Goal: Task Accomplishment & Management: Use online tool/utility

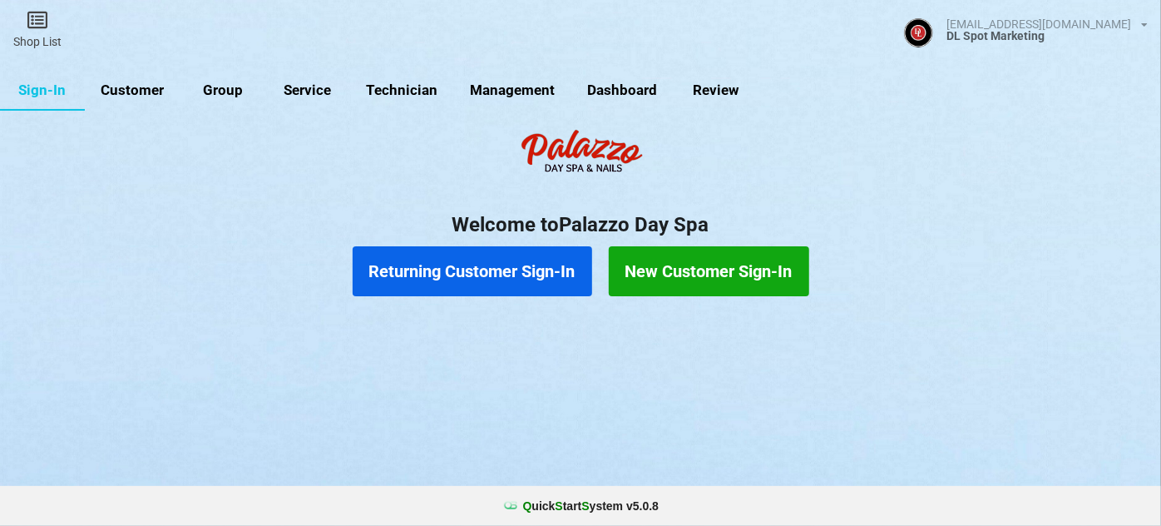
click at [133, 91] on link "Customer" at bounding box center [133, 91] width 96 height 40
select select "25"
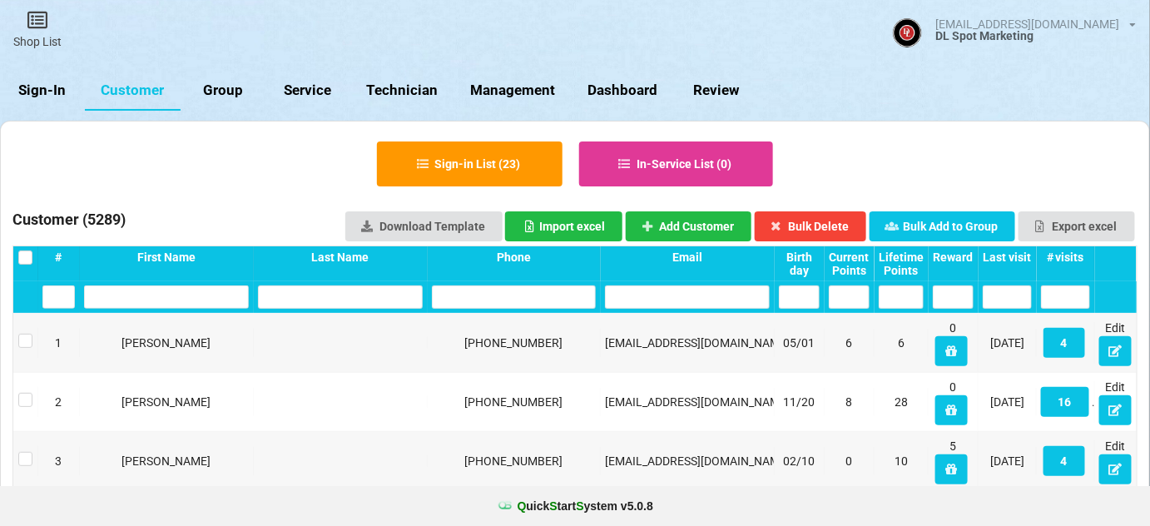
click at [49, 93] on link "Sign-In" at bounding box center [42, 91] width 85 height 40
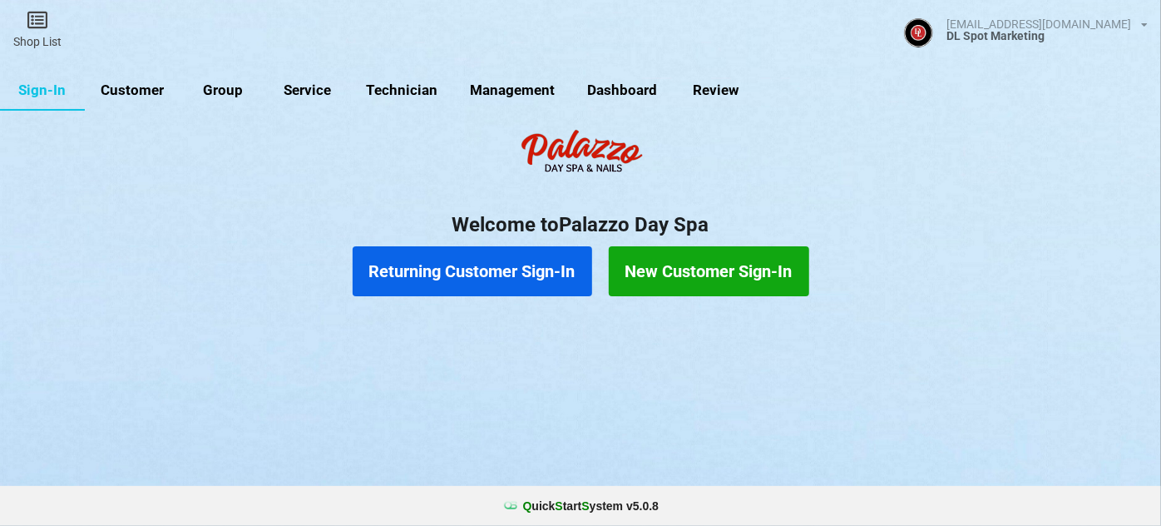
click at [125, 91] on link "Customer" at bounding box center [133, 91] width 96 height 40
select select "25"
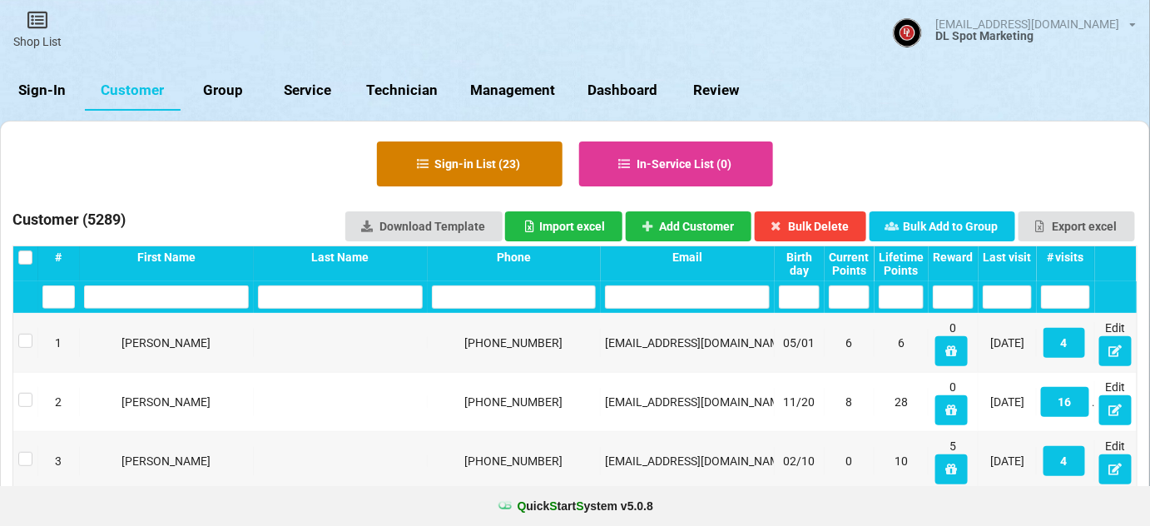
click at [492, 161] on button "Sign-in List ( 23 )" at bounding box center [469, 163] width 185 height 45
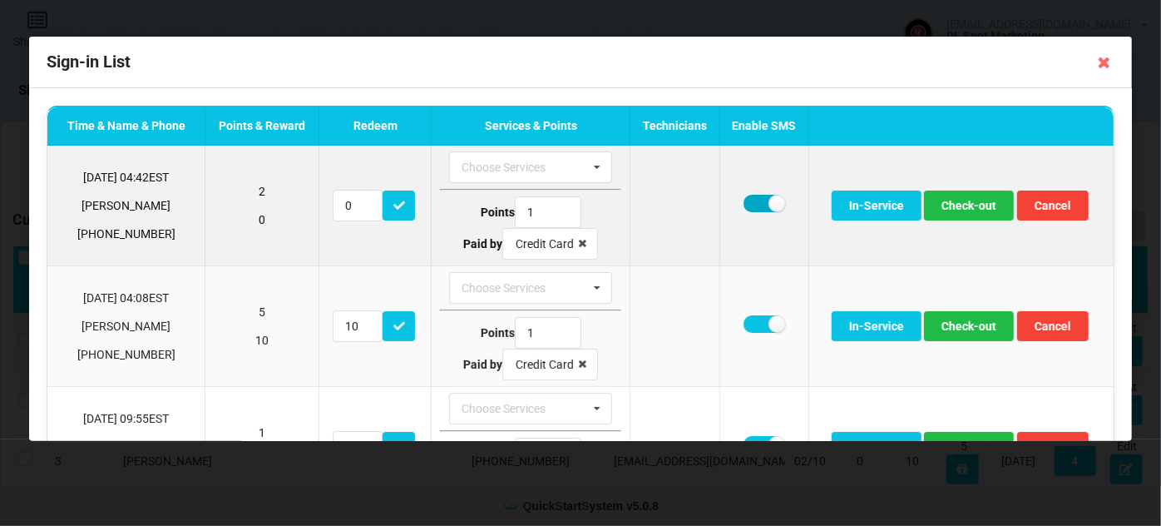
click at [749, 202] on label at bounding box center [764, 203] width 41 height 17
checkbox input "false"
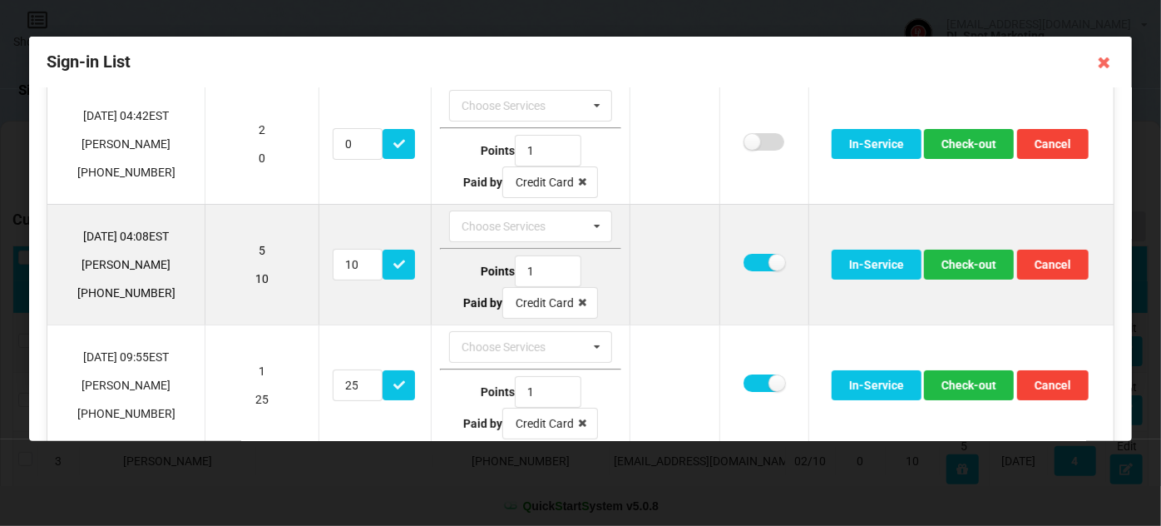
scroll to position [101, 0]
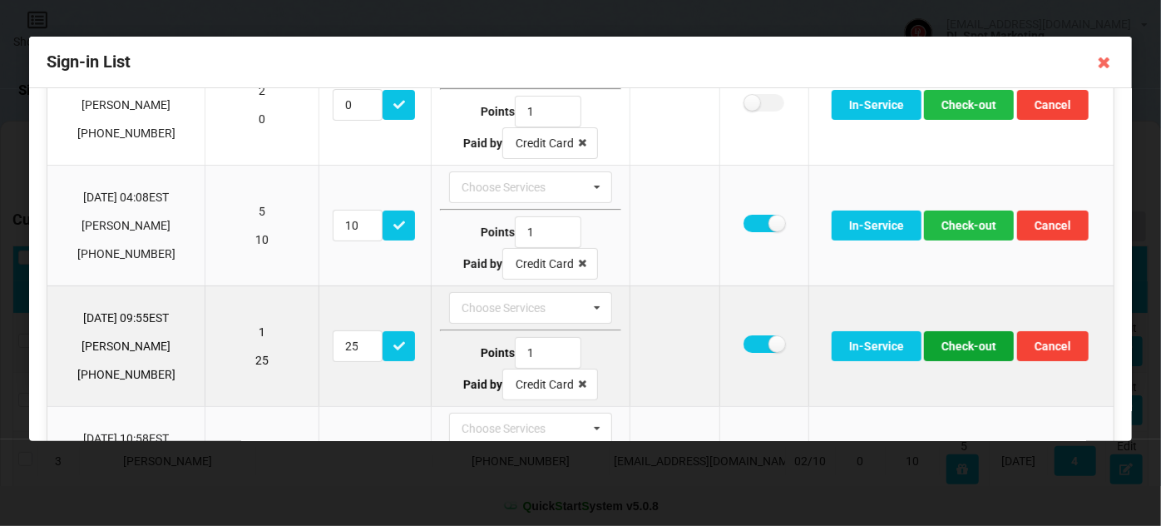
click at [978, 343] on button "Check-out" at bounding box center [969, 346] width 90 height 30
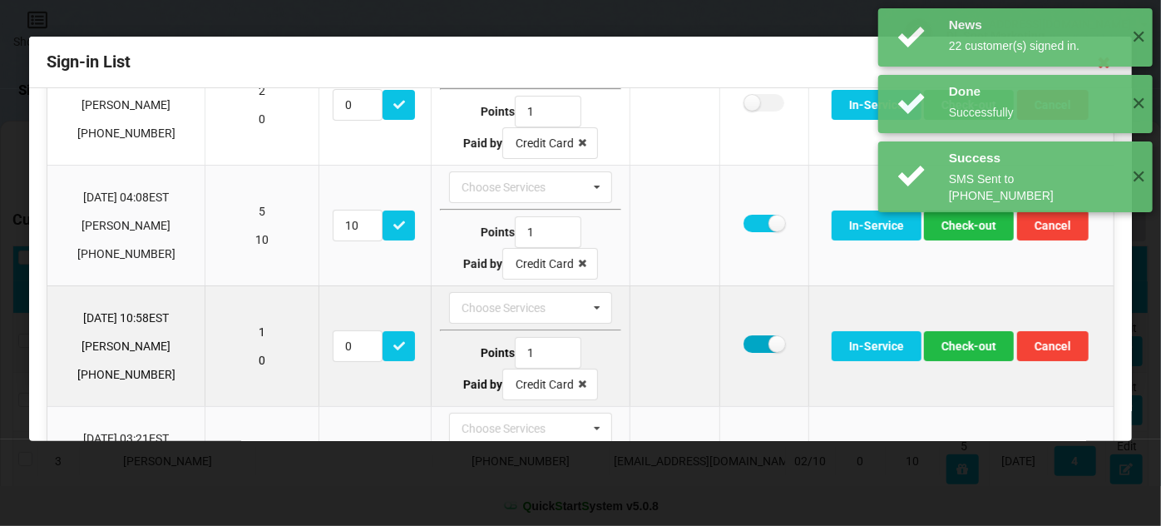
drag, startPoint x: 749, startPoint y: 344, endPoint x: 769, endPoint y: 344, distance: 19.1
click at [750, 344] on label at bounding box center [764, 343] width 41 height 17
checkbox input "false"
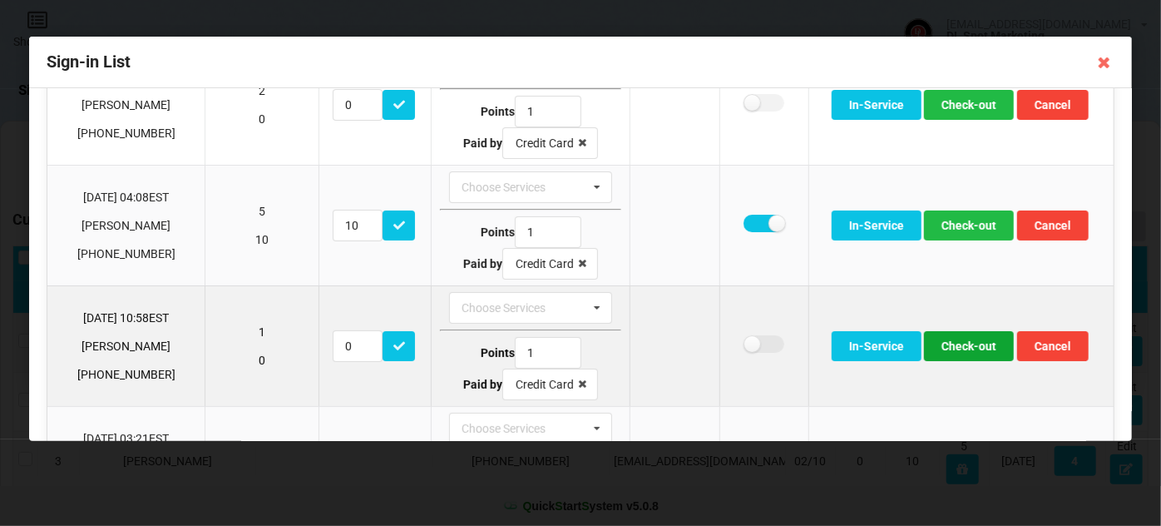
click at [960, 343] on button "Check-out" at bounding box center [969, 346] width 90 height 30
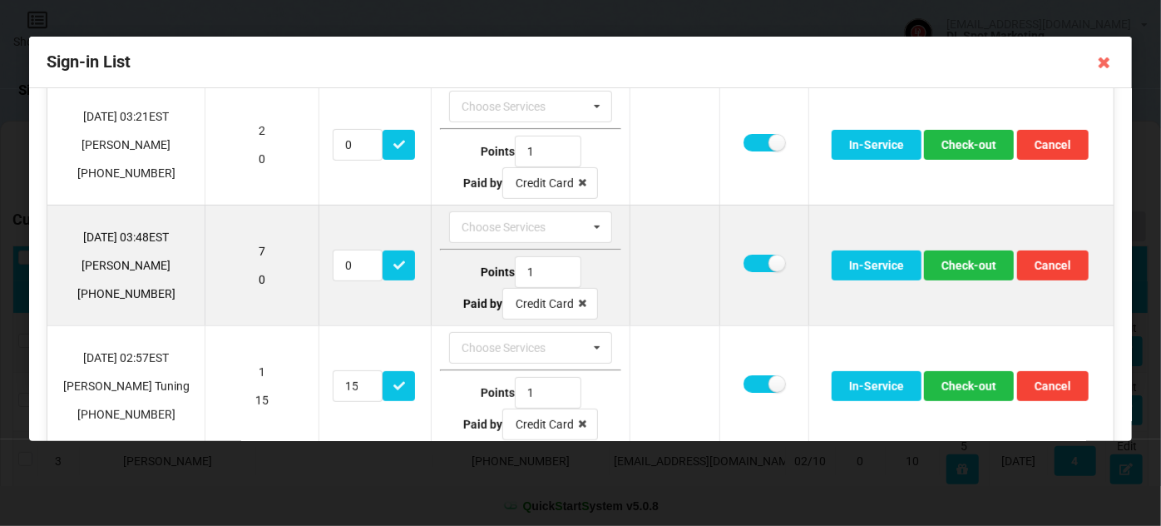
scroll to position [403, 0]
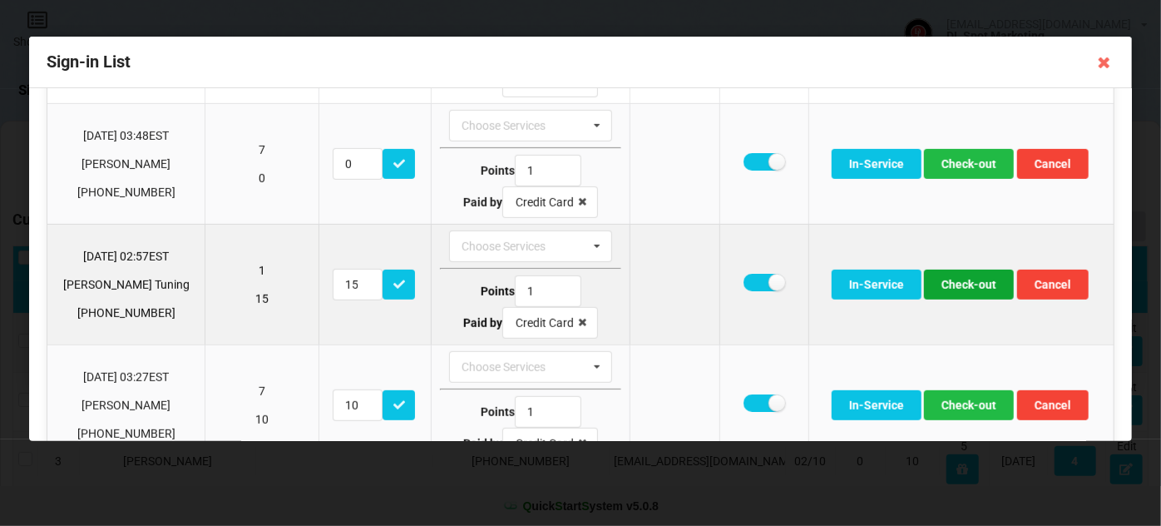
click at [958, 279] on button "Check-out" at bounding box center [969, 284] width 90 height 30
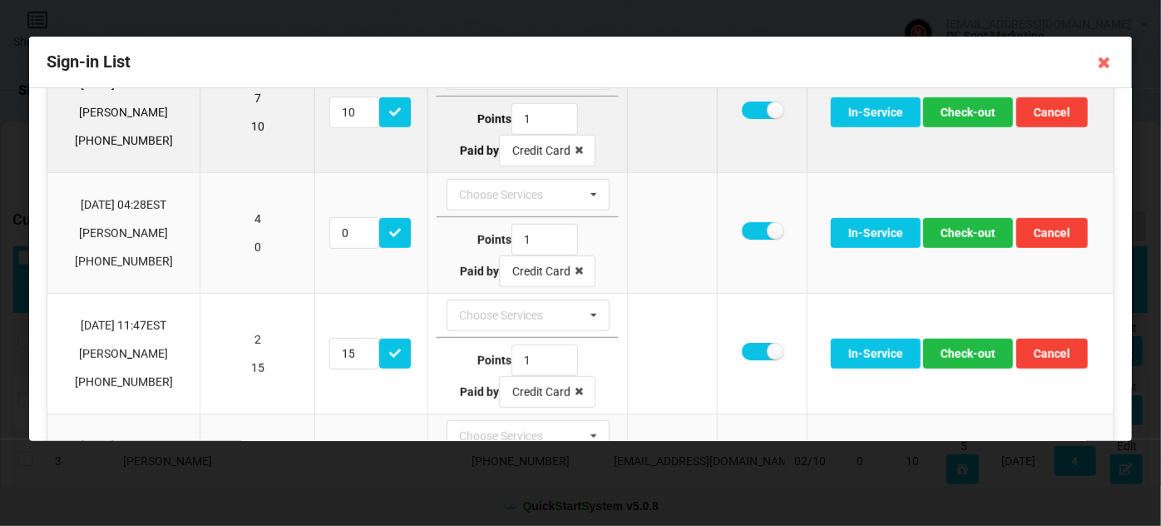
scroll to position [605, 0]
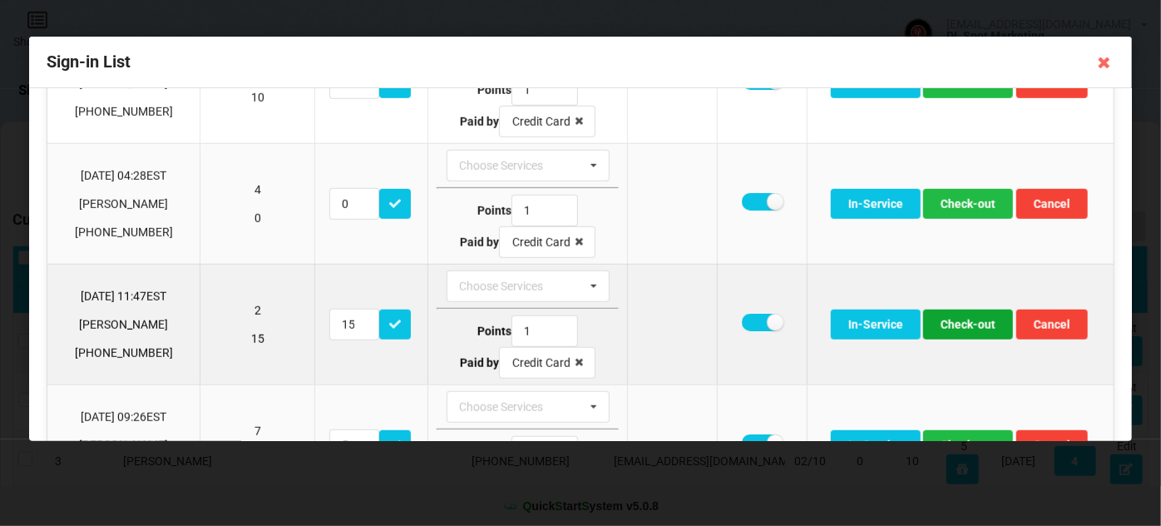
click at [967, 314] on button "Check-out" at bounding box center [968, 324] width 90 height 30
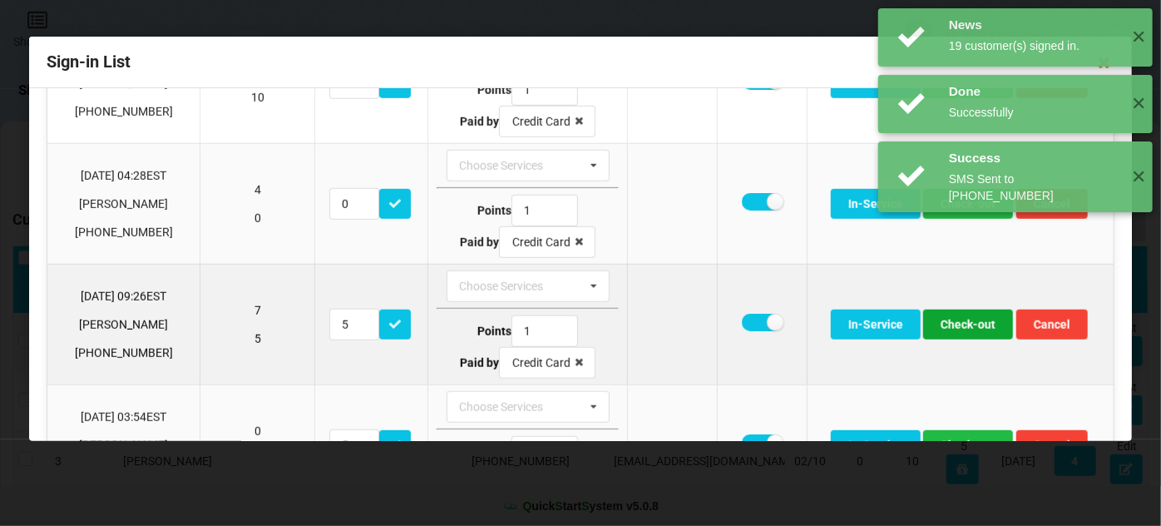
click at [958, 316] on button "Check-out" at bounding box center [968, 324] width 90 height 30
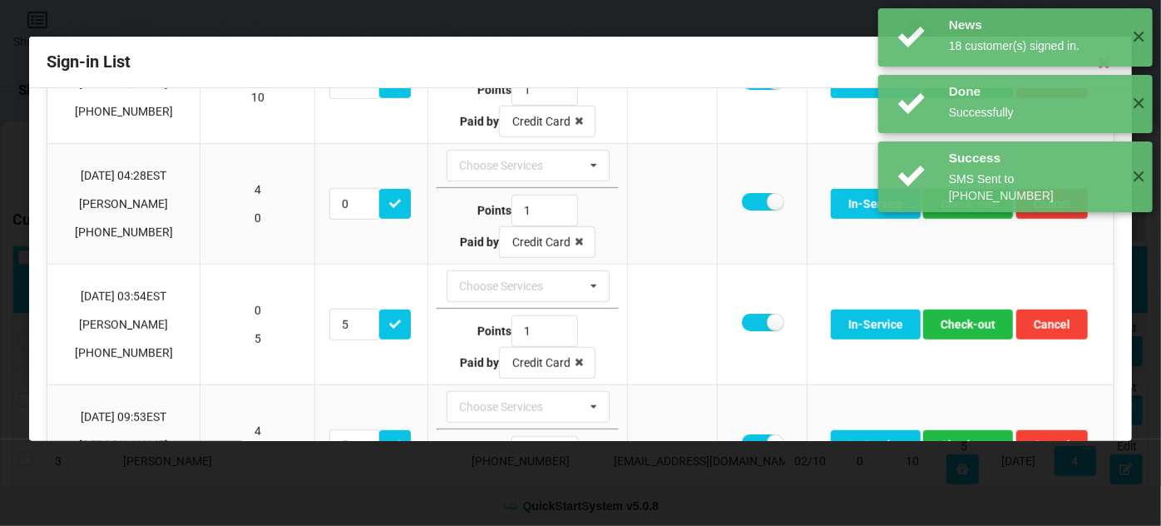
scroll to position [705, 0]
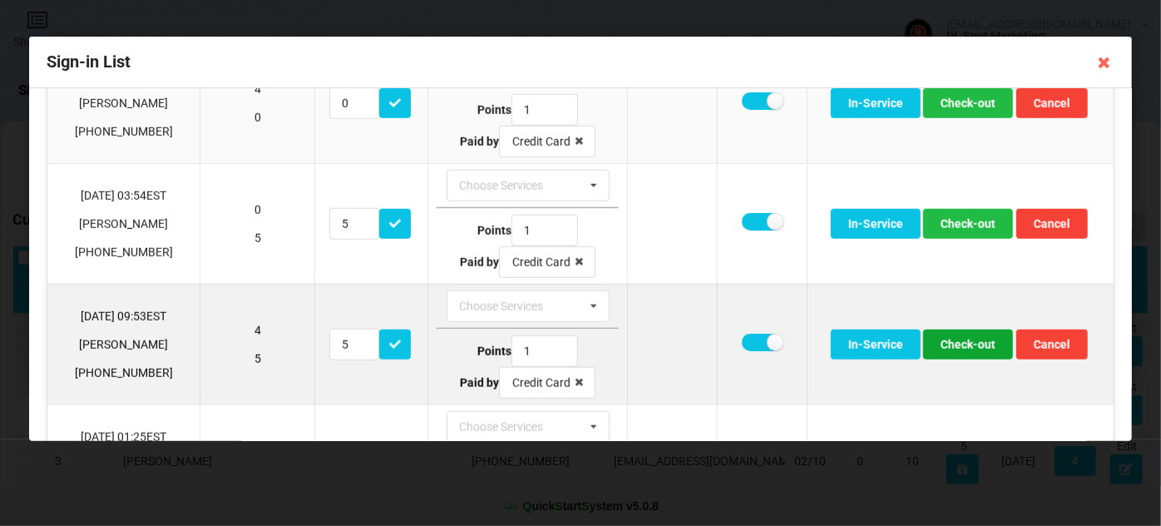
click at [974, 340] on button "Check-out" at bounding box center [968, 344] width 90 height 30
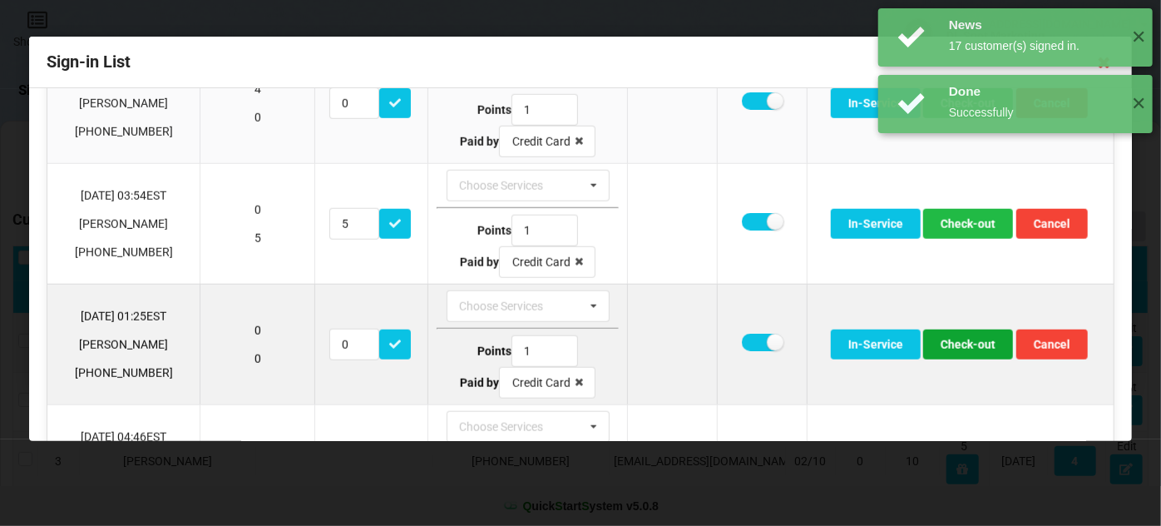
click at [959, 334] on button "Check-out" at bounding box center [968, 344] width 90 height 30
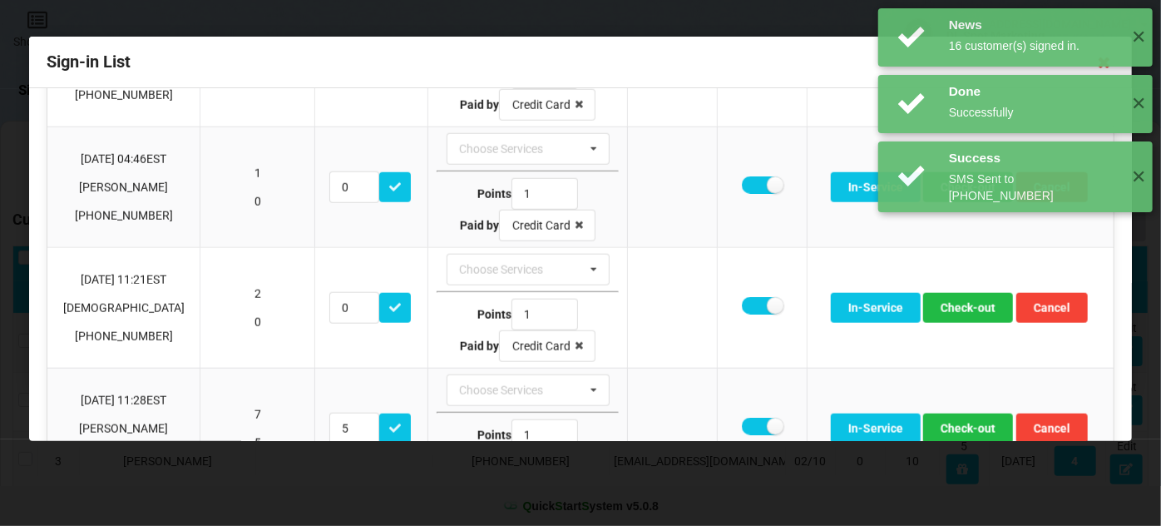
scroll to position [907, 0]
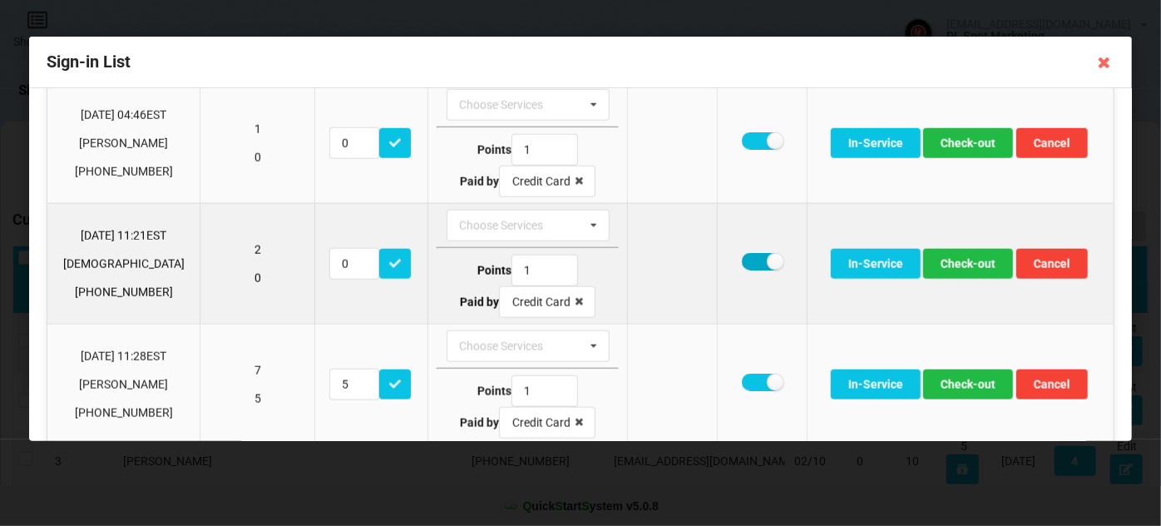
click at [751, 253] on label at bounding box center [762, 261] width 41 height 17
checkbox input "false"
click at [947, 255] on button "Check-out" at bounding box center [968, 264] width 90 height 30
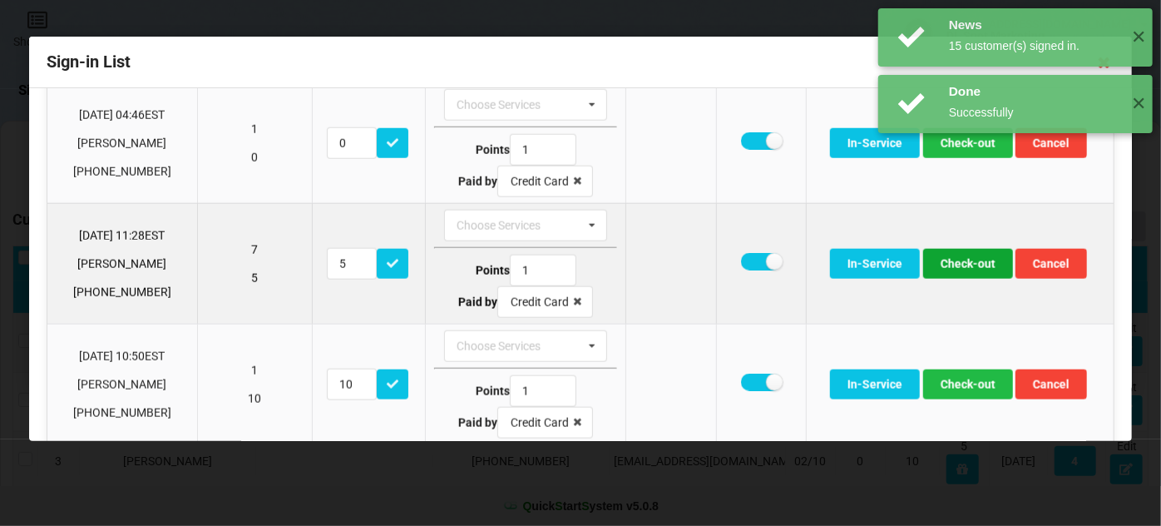
click at [958, 255] on button "Check-out" at bounding box center [968, 264] width 90 height 30
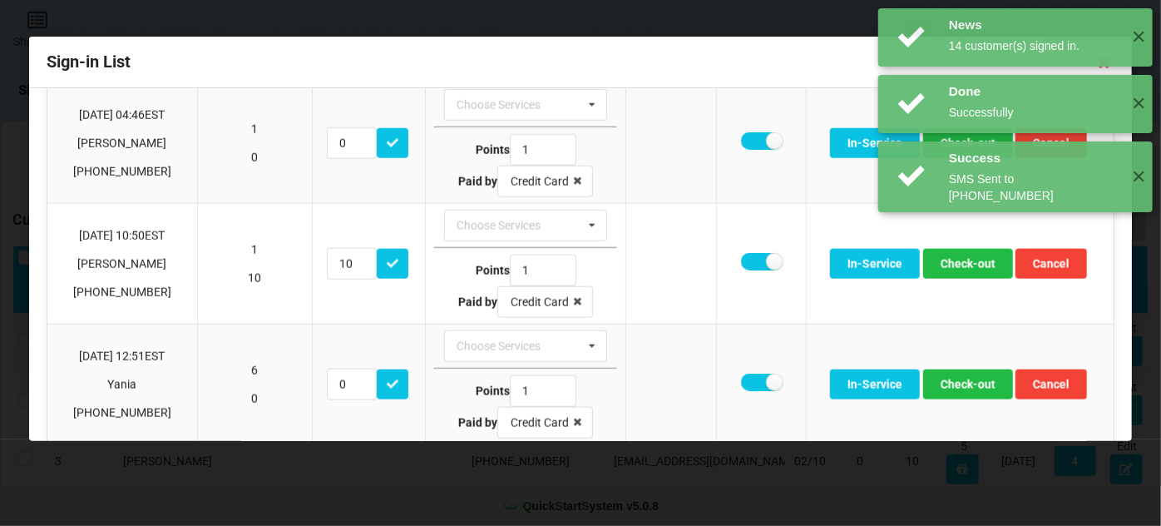
click at [954, 257] on div "News 15 customer(s) signed in. ✕" at bounding box center [1015, 249] width 274 height 58
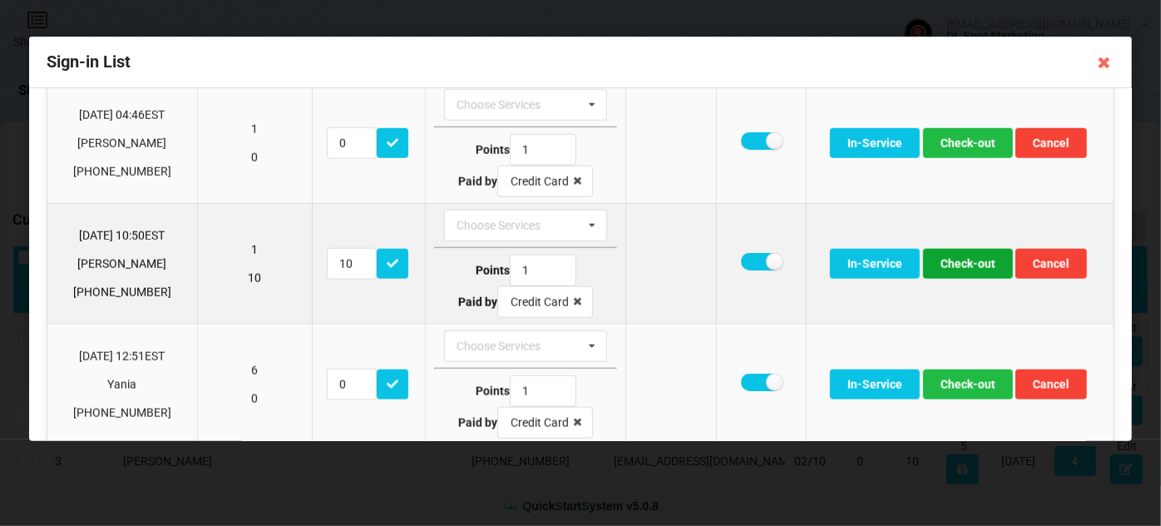
click at [965, 250] on button "Check-out" at bounding box center [968, 264] width 90 height 30
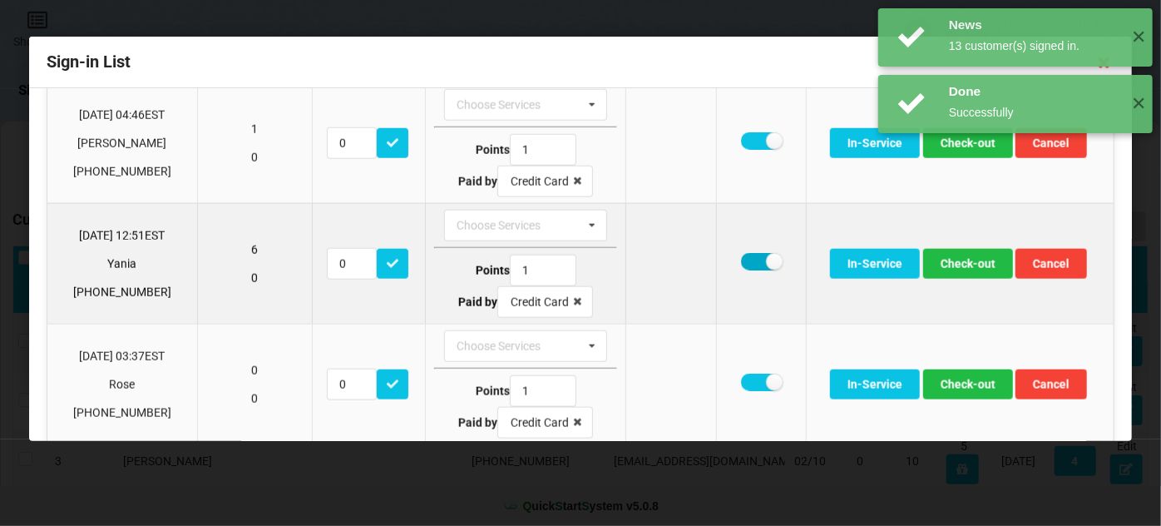
click at [745, 253] on label at bounding box center [761, 261] width 41 height 17
checkbox input "false"
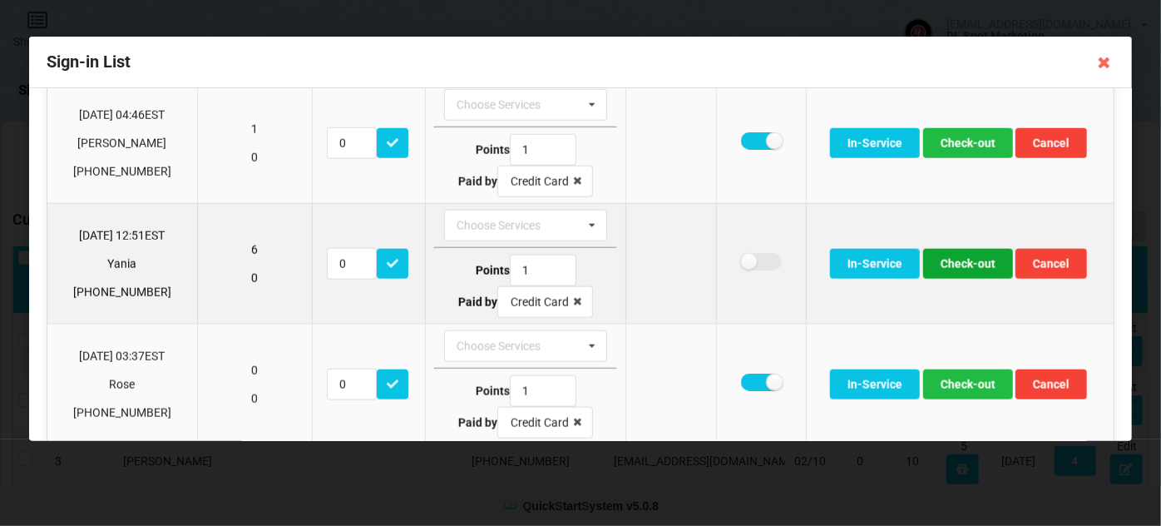
click at [956, 251] on button "Check-out" at bounding box center [968, 264] width 90 height 30
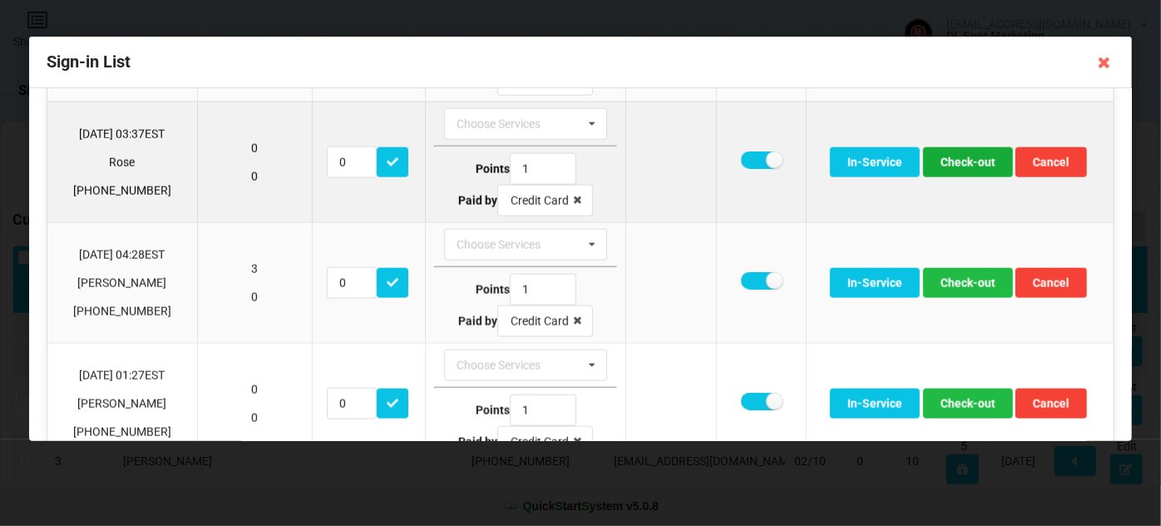
scroll to position [1109, 0]
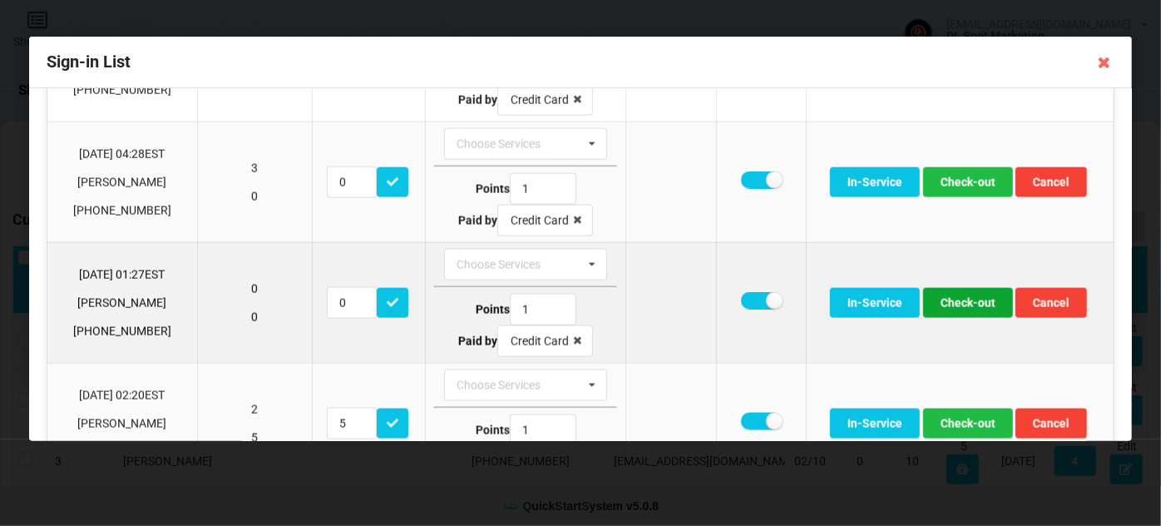
click at [966, 297] on button "Check-out" at bounding box center [968, 303] width 90 height 30
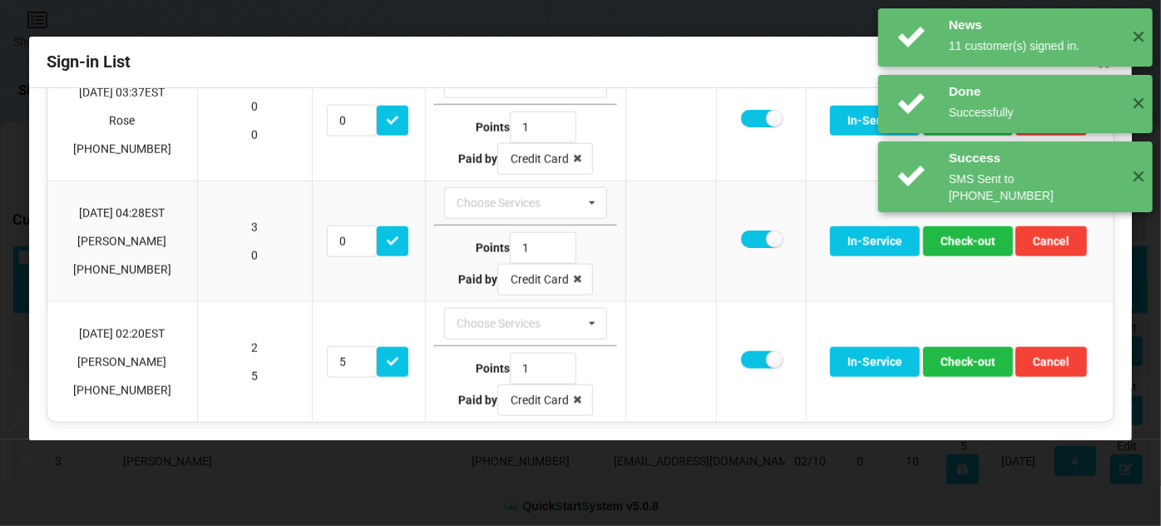
scroll to position [1036, 0]
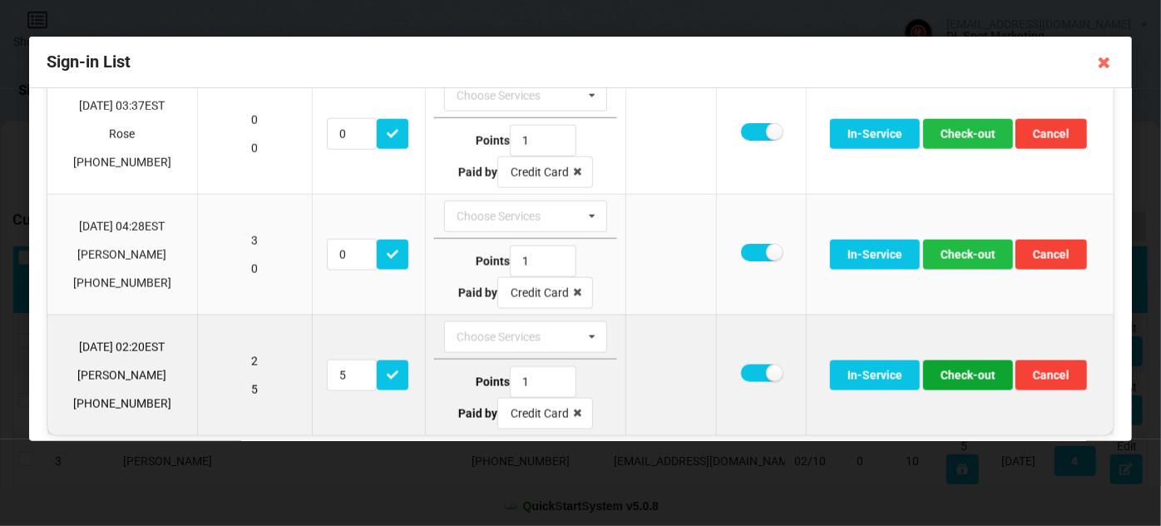
click at [968, 364] on button "Check-out" at bounding box center [968, 375] width 90 height 30
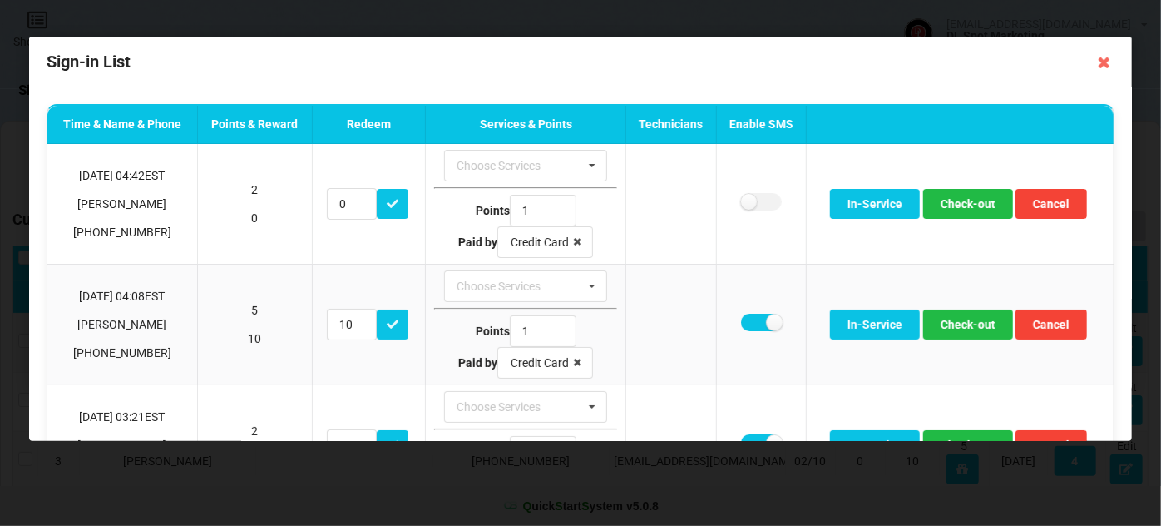
scroll to position [0, 0]
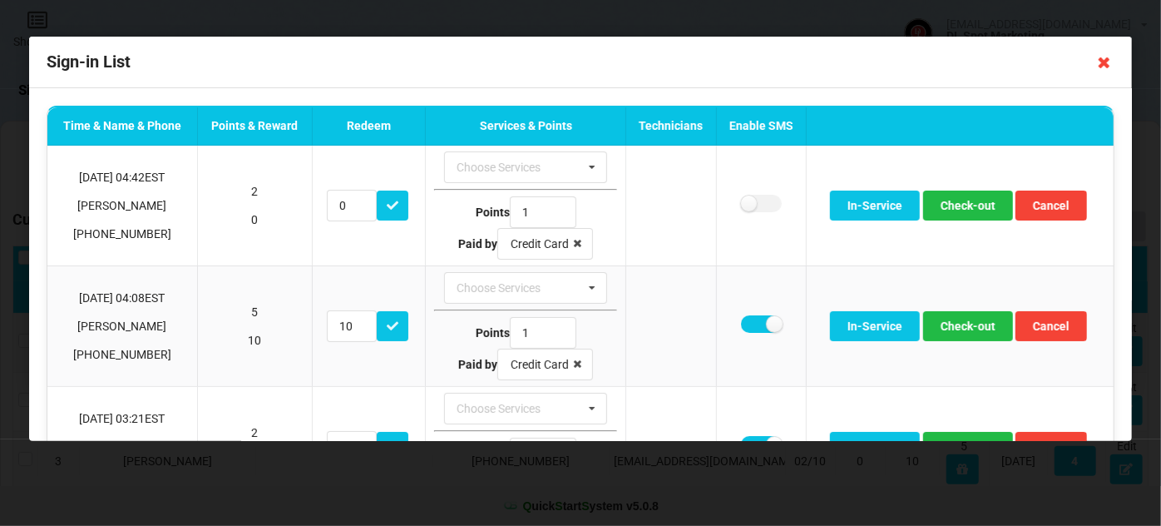
click at [1105, 62] on icon at bounding box center [1104, 62] width 27 height 27
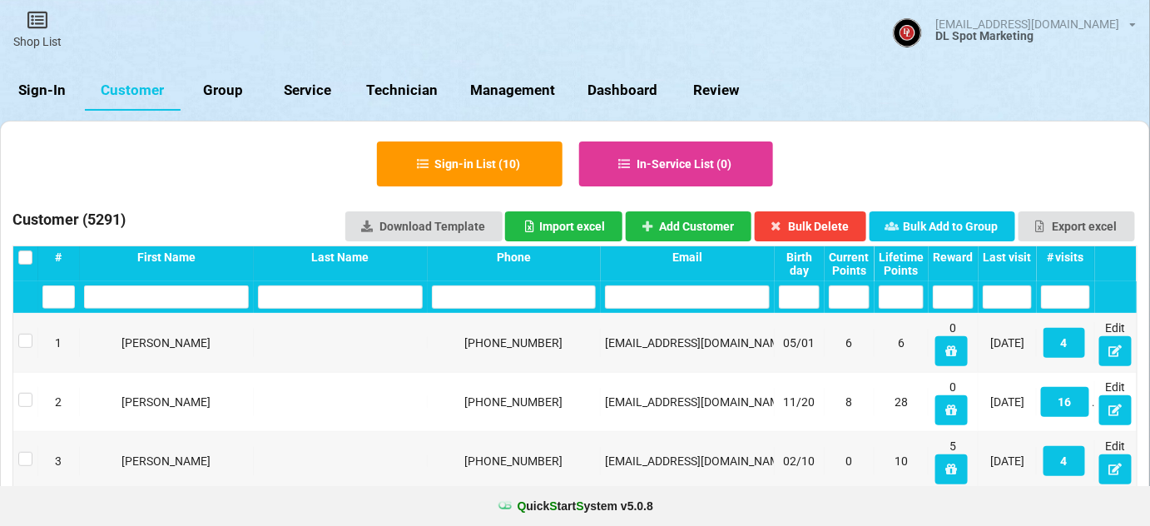
click at [47, 87] on link "Sign-In" at bounding box center [42, 91] width 85 height 40
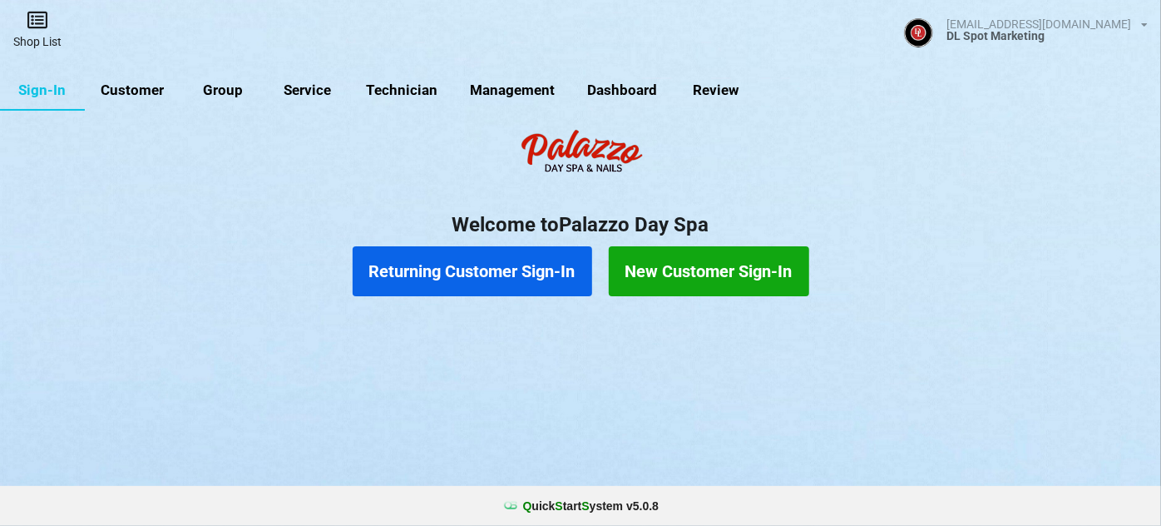
click at [37, 28] on icon at bounding box center [37, 20] width 23 height 20
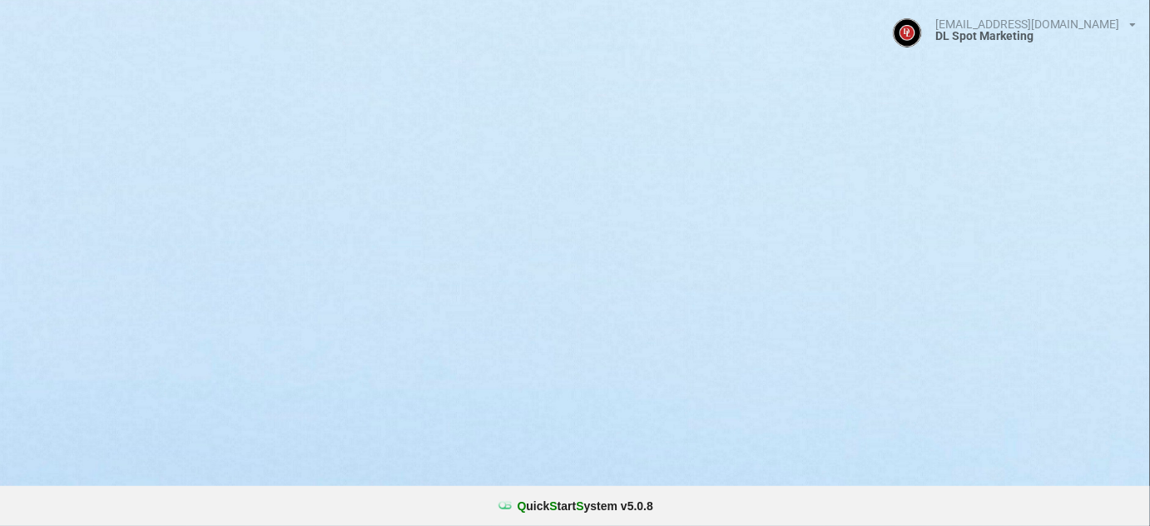
select select "25"
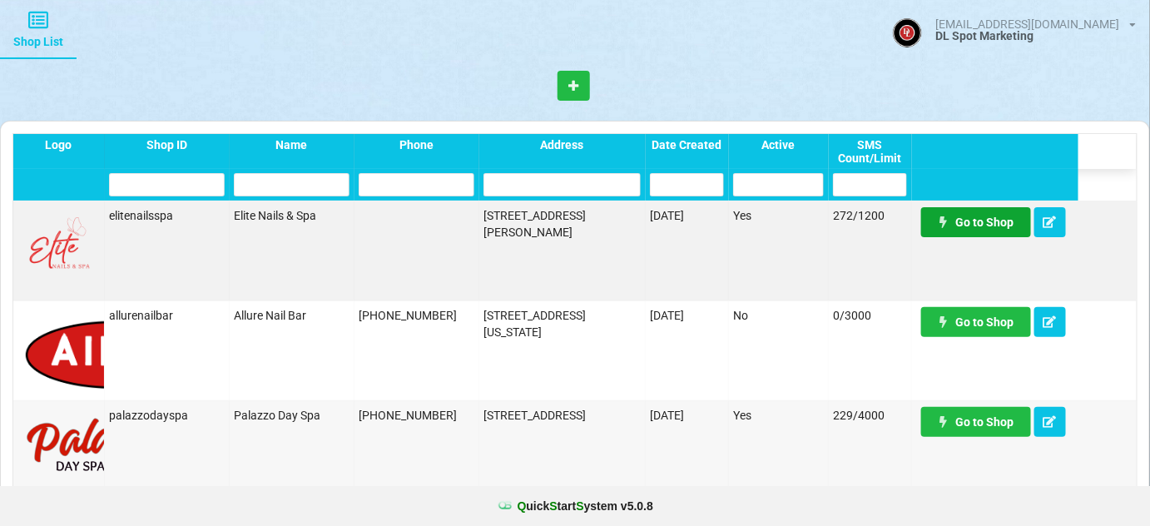
click at [985, 223] on link "Go to Shop" at bounding box center [976, 222] width 110 height 30
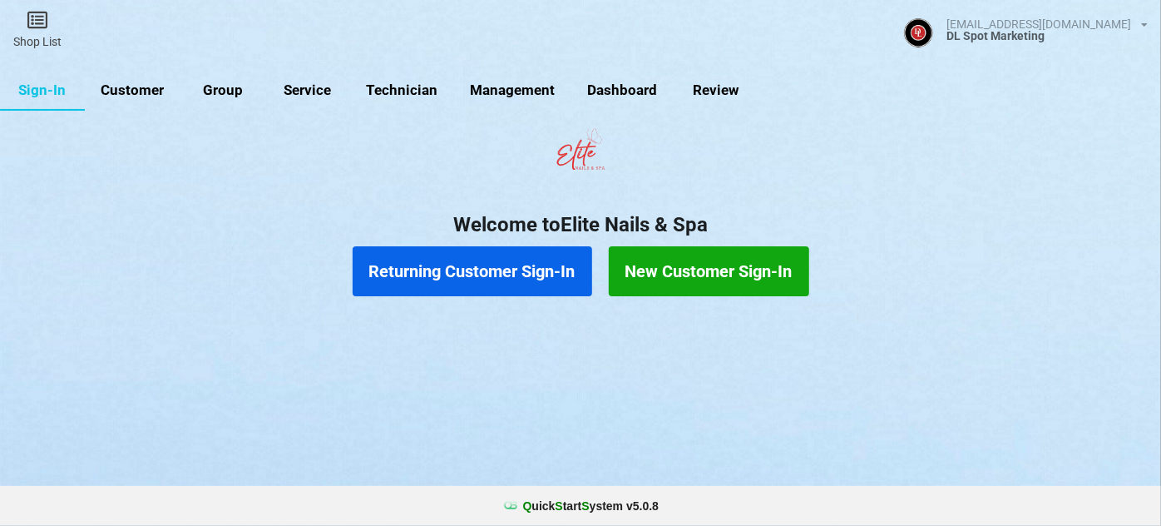
click at [141, 92] on link "Customer" at bounding box center [133, 91] width 96 height 40
select select "25"
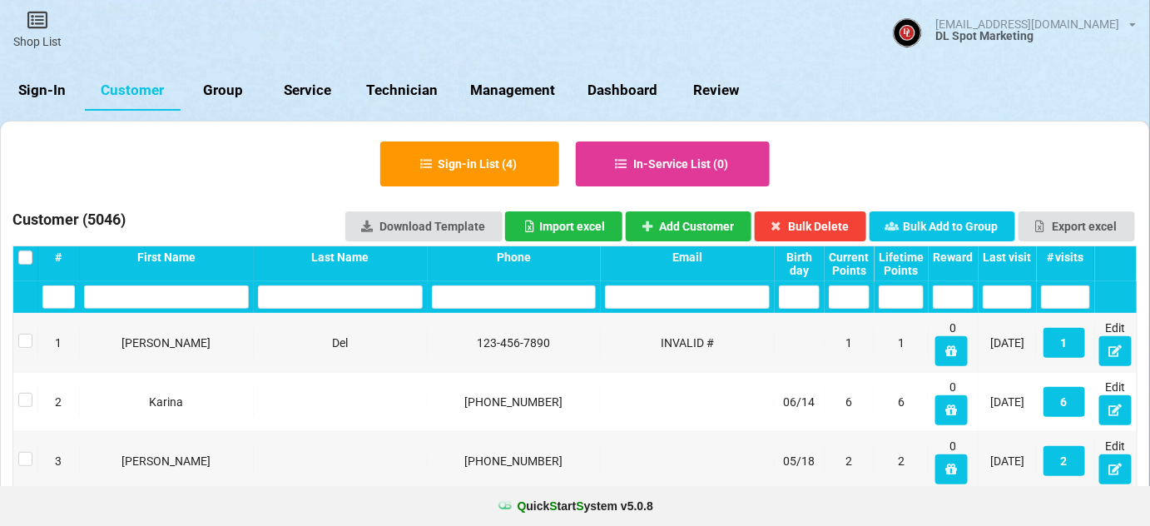
click at [1021, 255] on div "Last visit" at bounding box center [1006, 256] width 49 height 13
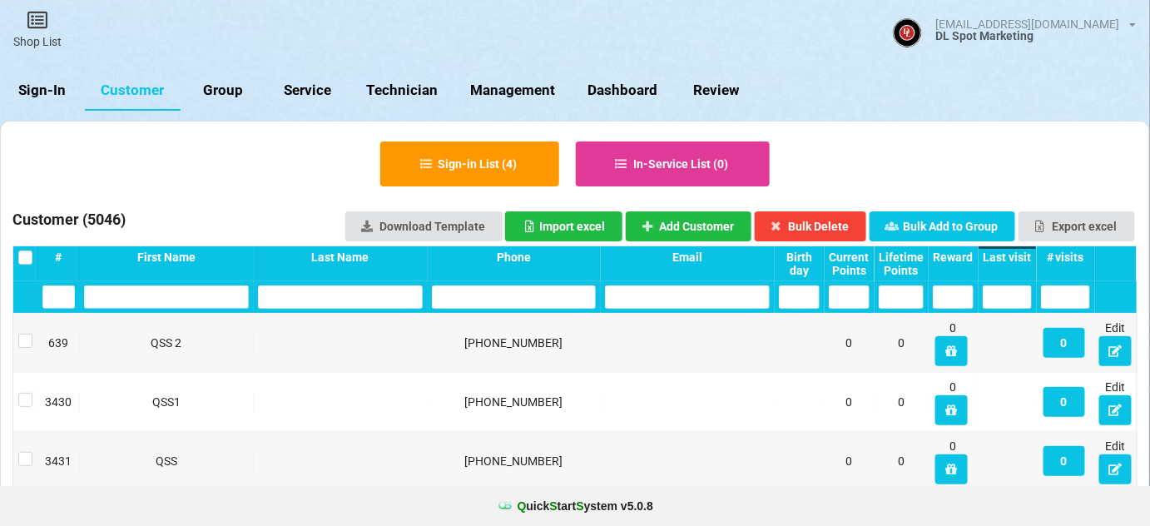
click at [1021, 255] on div "Last visit" at bounding box center [1006, 256] width 49 height 13
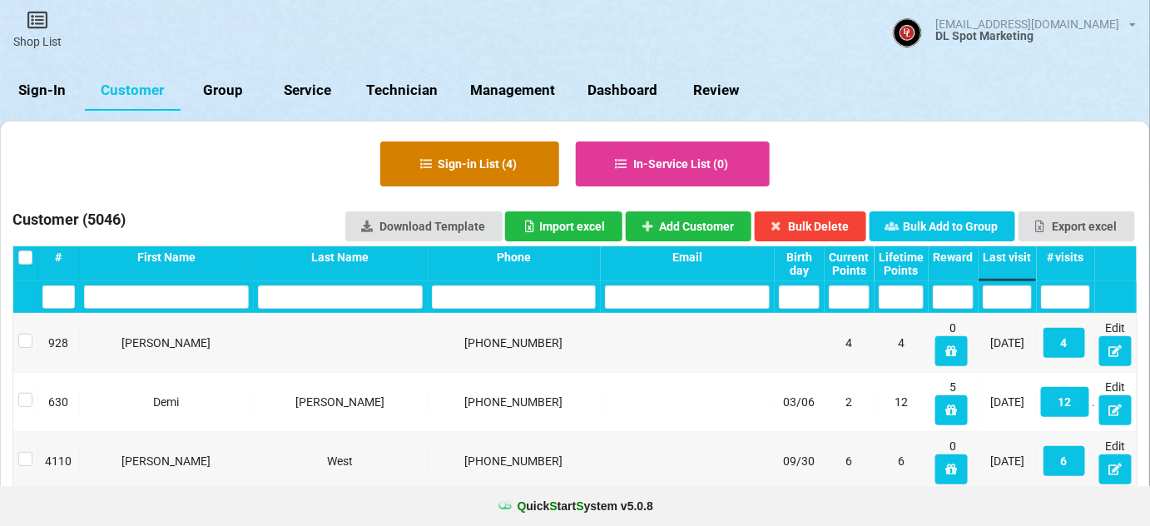
click at [474, 165] on button "Sign-in List ( 4 )" at bounding box center [469, 163] width 179 height 45
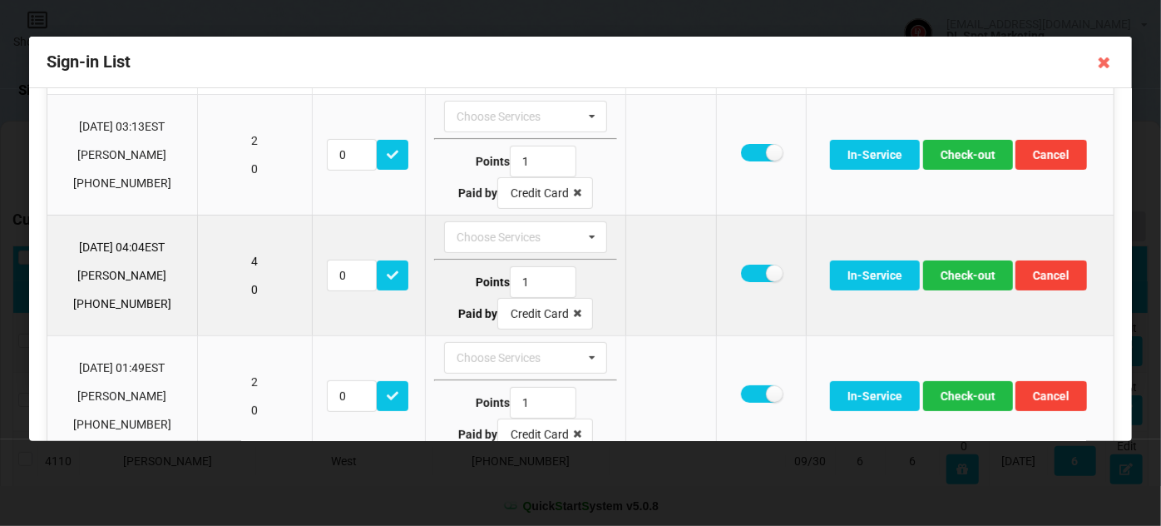
scroll to position [200, 0]
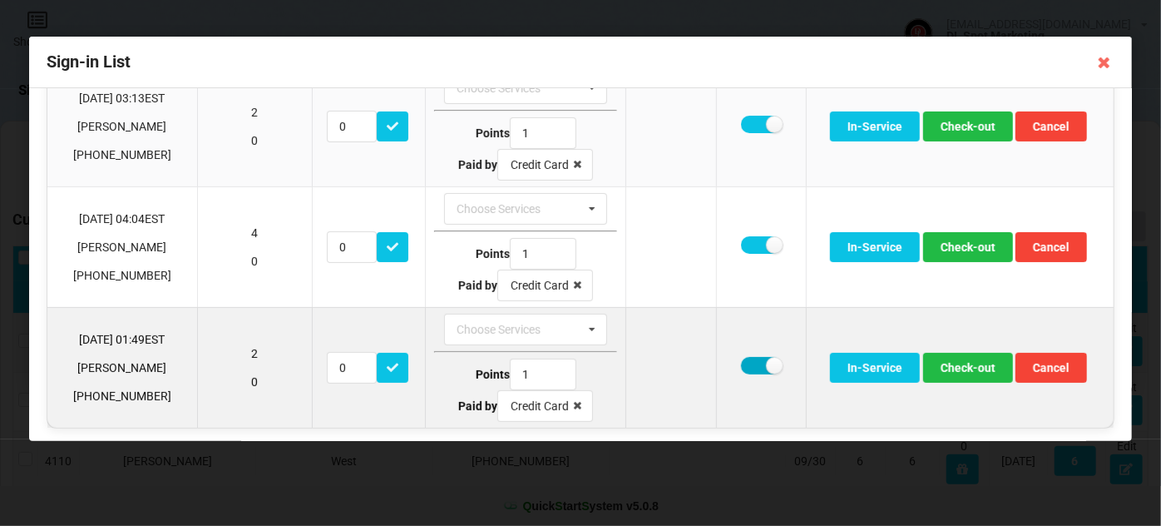
click at [749, 361] on label at bounding box center [761, 365] width 41 height 17
checkbox input "false"
click at [977, 365] on button "Check-out" at bounding box center [968, 368] width 90 height 30
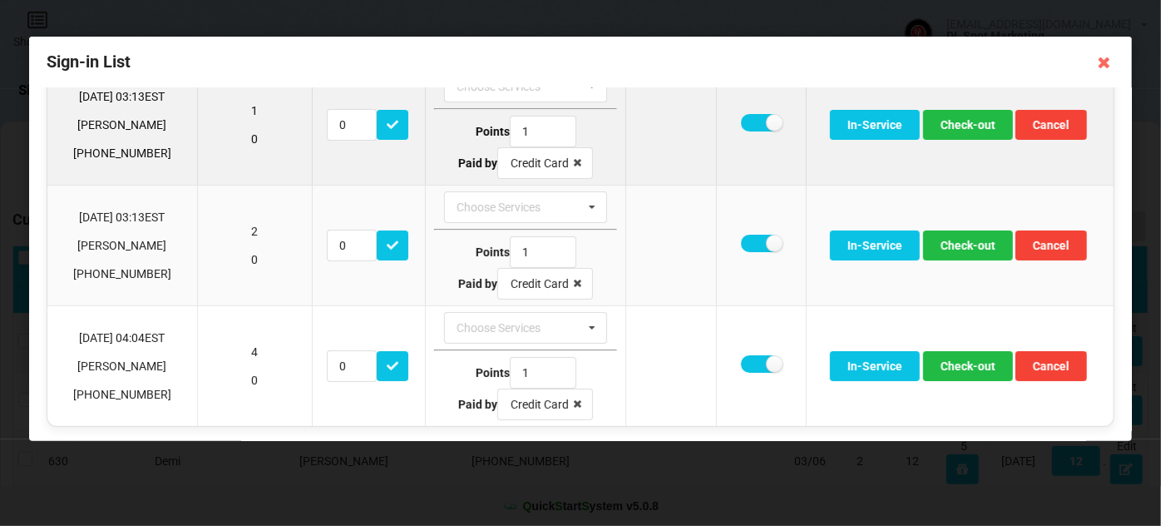
scroll to position [0, 0]
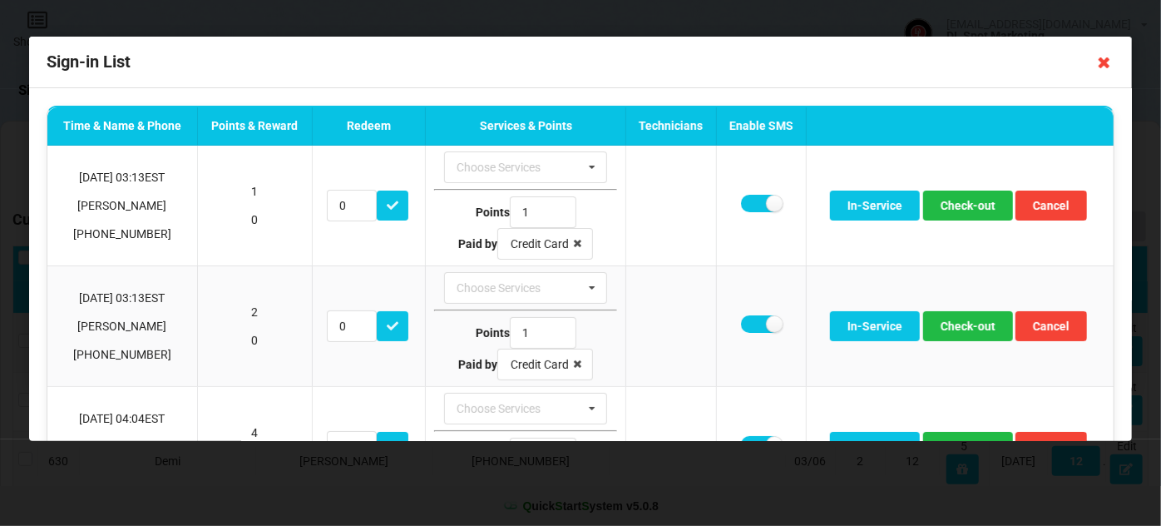
click at [1106, 66] on icon at bounding box center [1104, 62] width 27 height 27
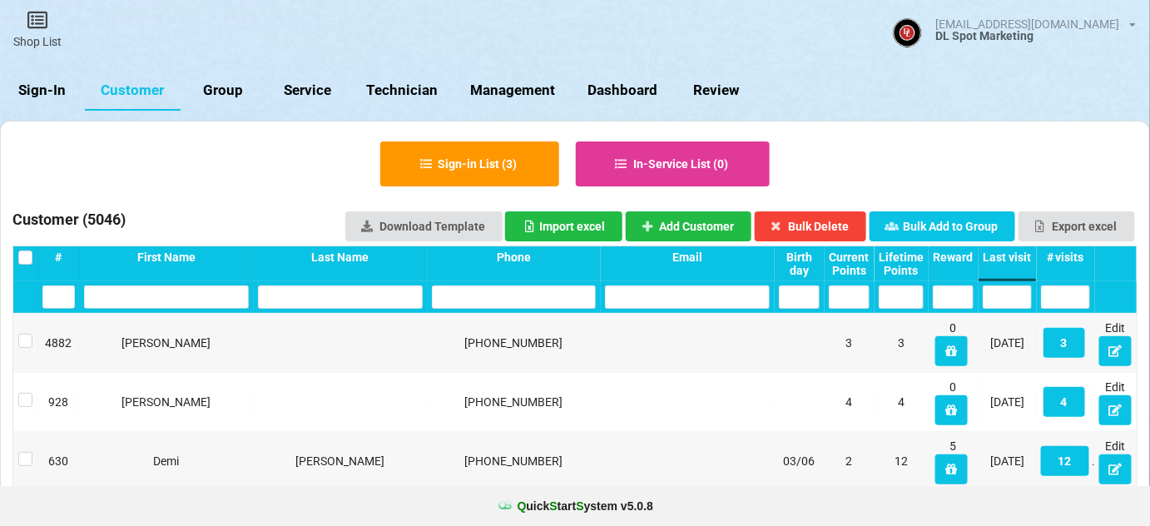
click at [57, 90] on link "Sign-In" at bounding box center [42, 91] width 85 height 40
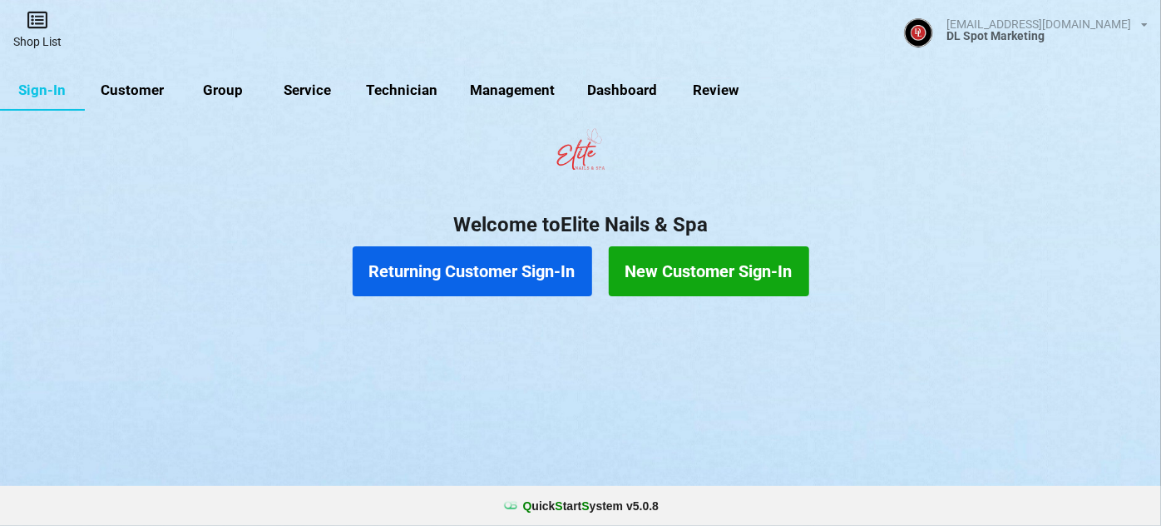
click at [47, 37] on link "Shop List" at bounding box center [37, 29] width 75 height 59
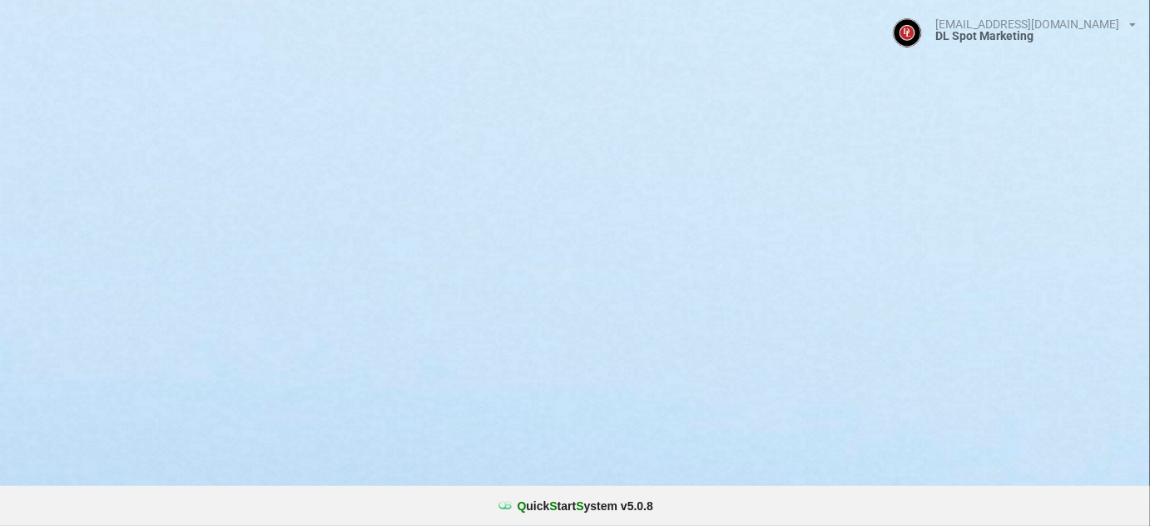
select select "25"
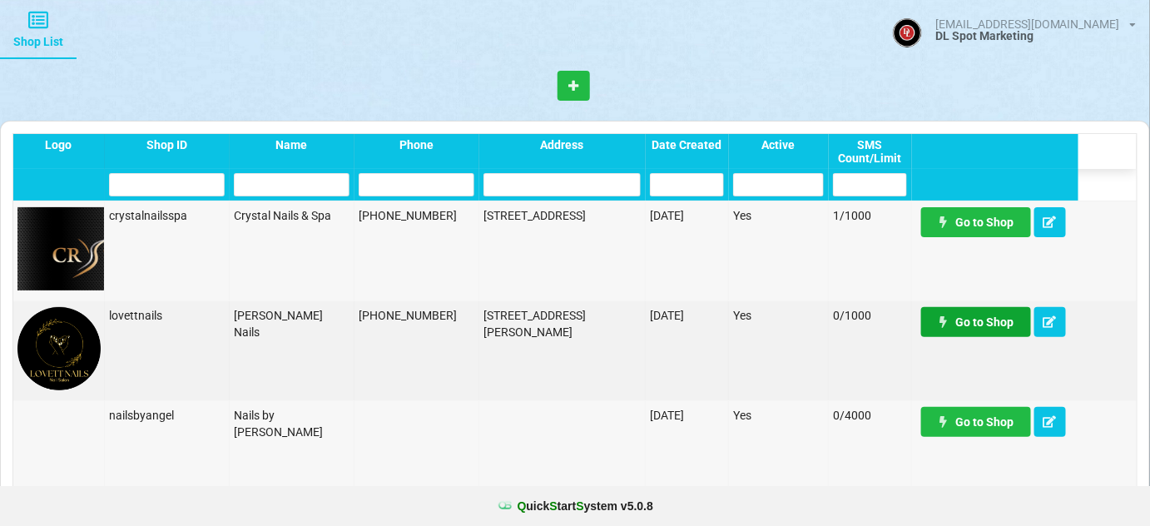
click at [977, 327] on link "Go to Shop" at bounding box center [976, 322] width 110 height 30
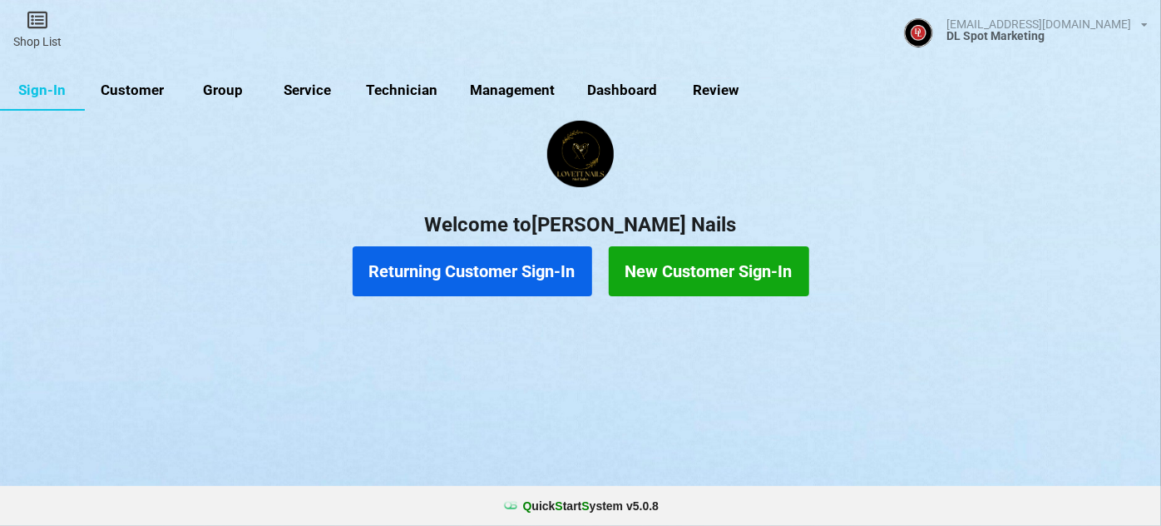
click at [122, 90] on link "Customer" at bounding box center [133, 91] width 96 height 40
select select "25"
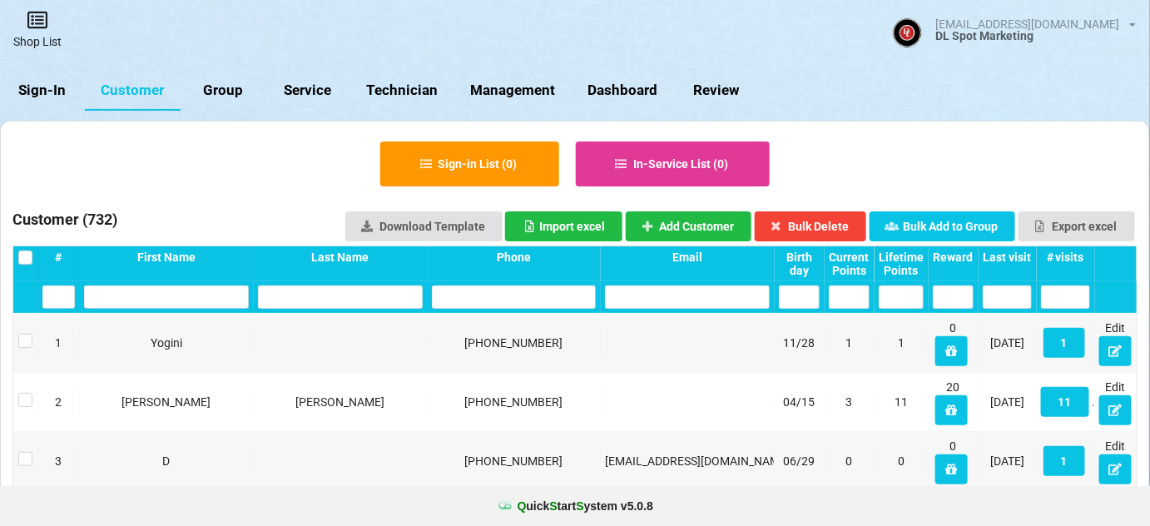
click at [38, 39] on link "Shop List" at bounding box center [37, 29] width 75 height 59
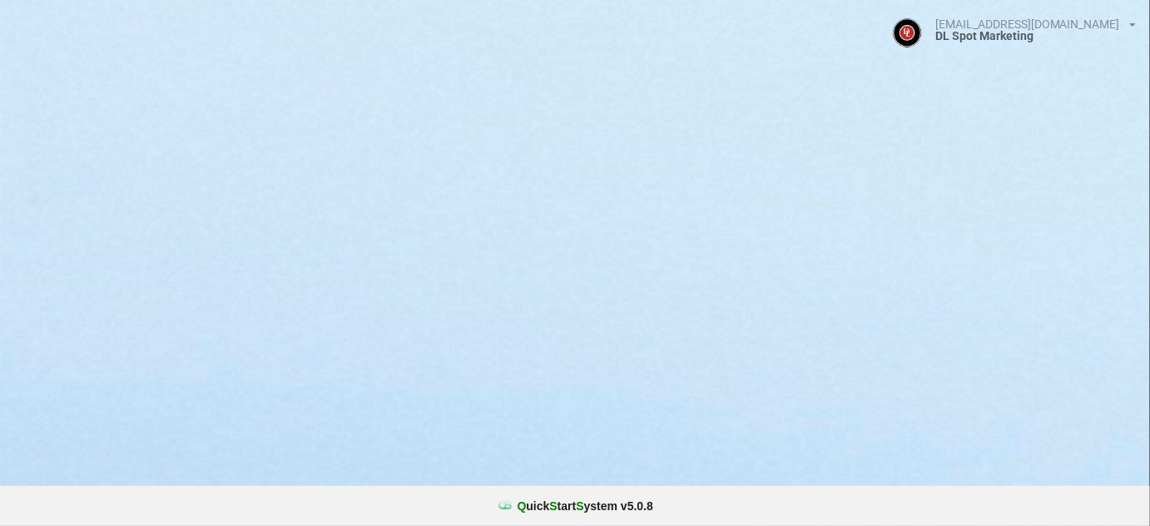
select select "25"
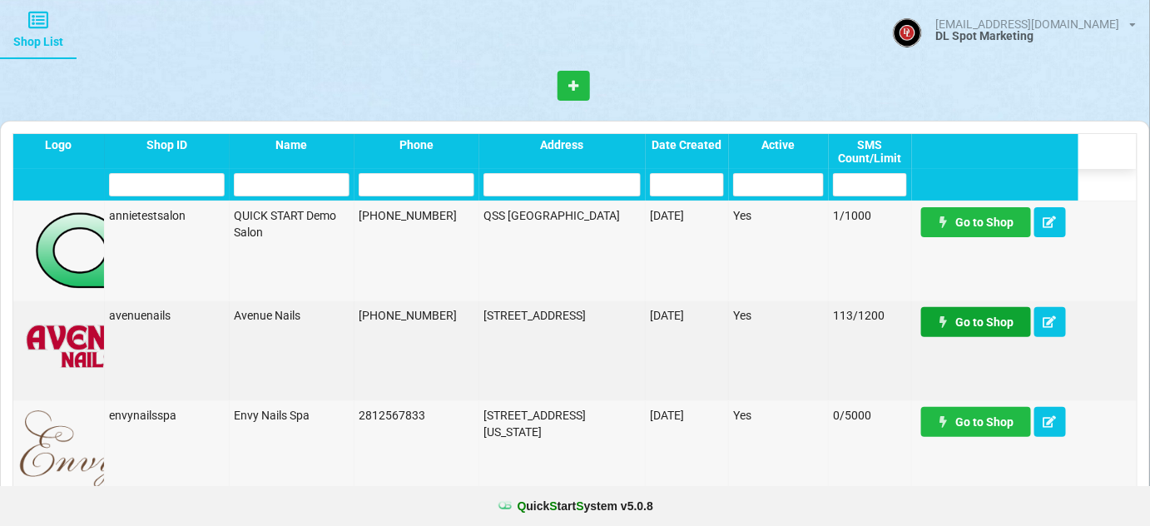
click at [987, 322] on link "Go to Shop" at bounding box center [976, 322] width 110 height 30
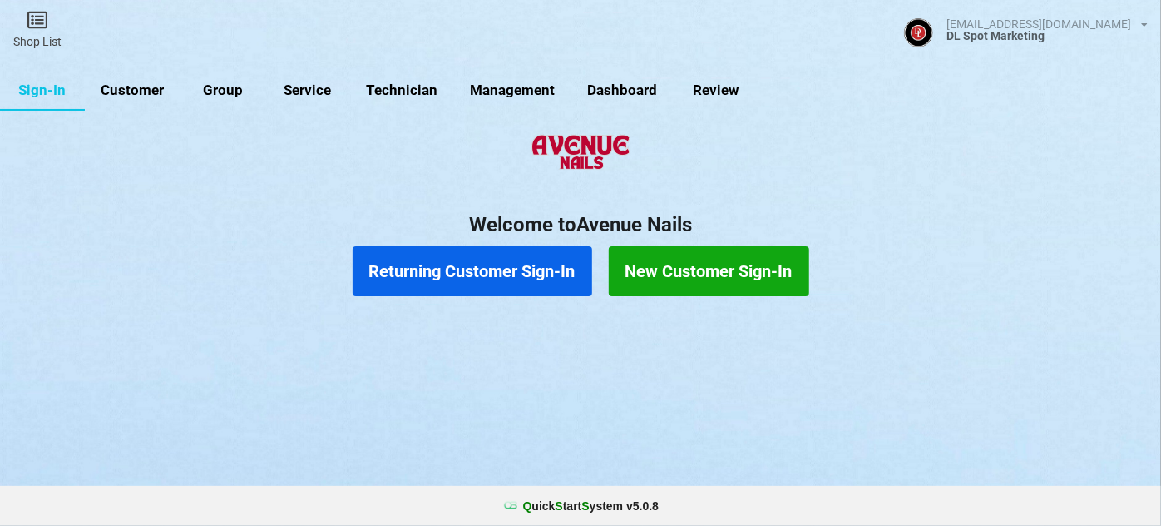
click at [121, 89] on link "Customer" at bounding box center [133, 91] width 96 height 40
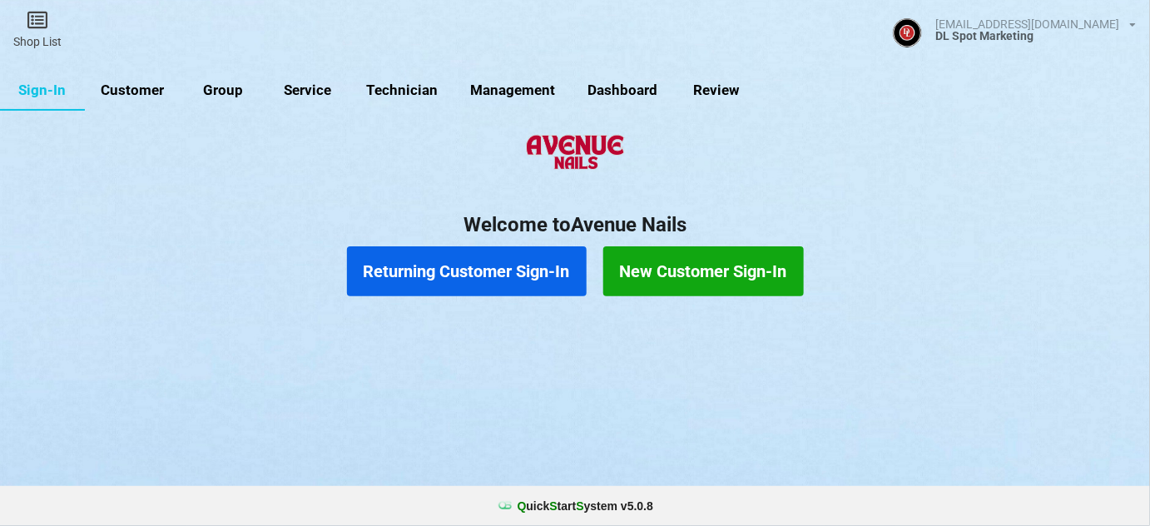
select select "25"
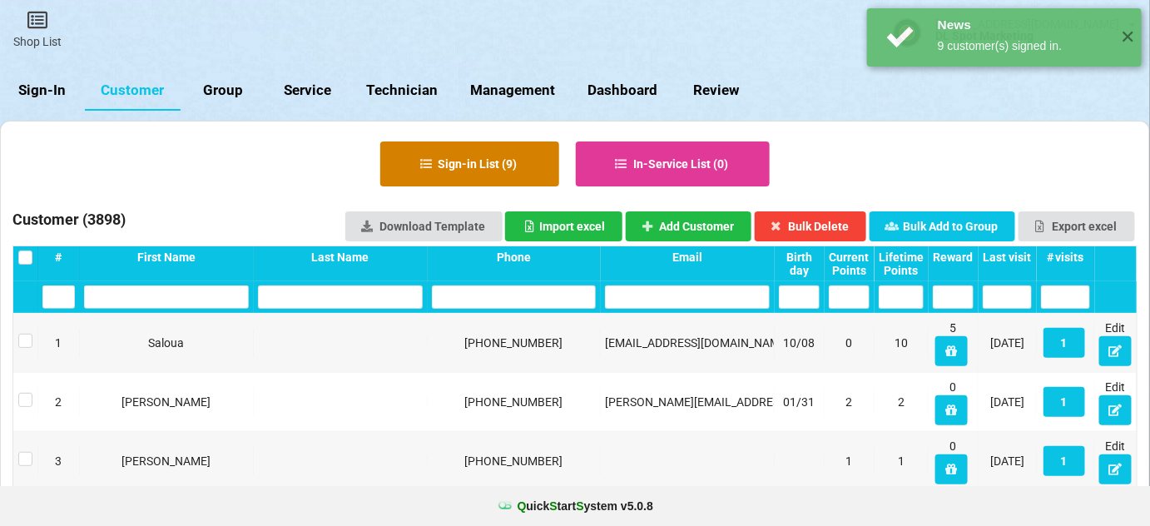
click at [466, 158] on button "Sign-in List ( 9 )" at bounding box center [469, 163] width 179 height 45
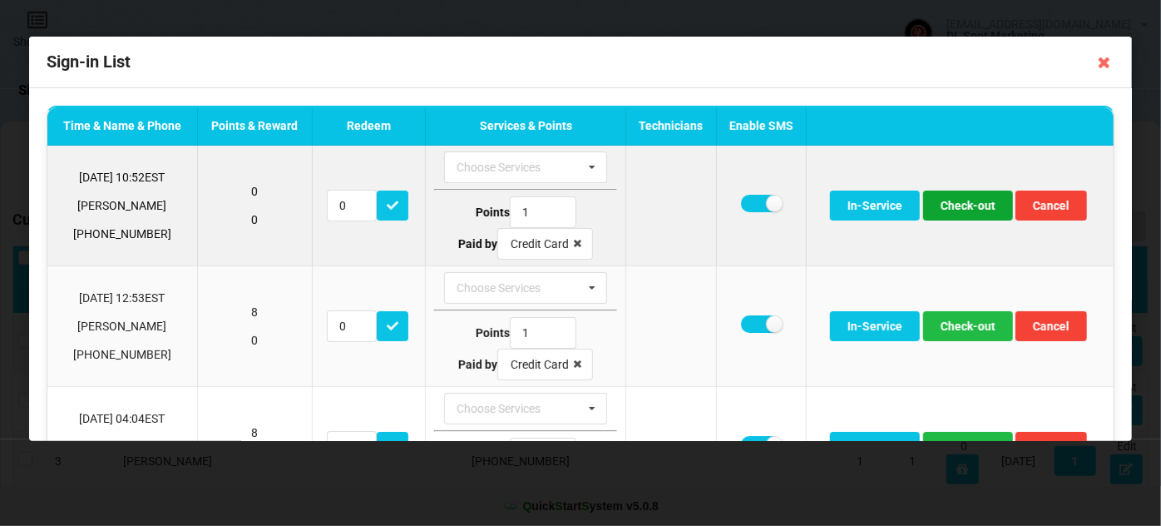
click at [954, 209] on button "Check-out" at bounding box center [968, 205] width 90 height 30
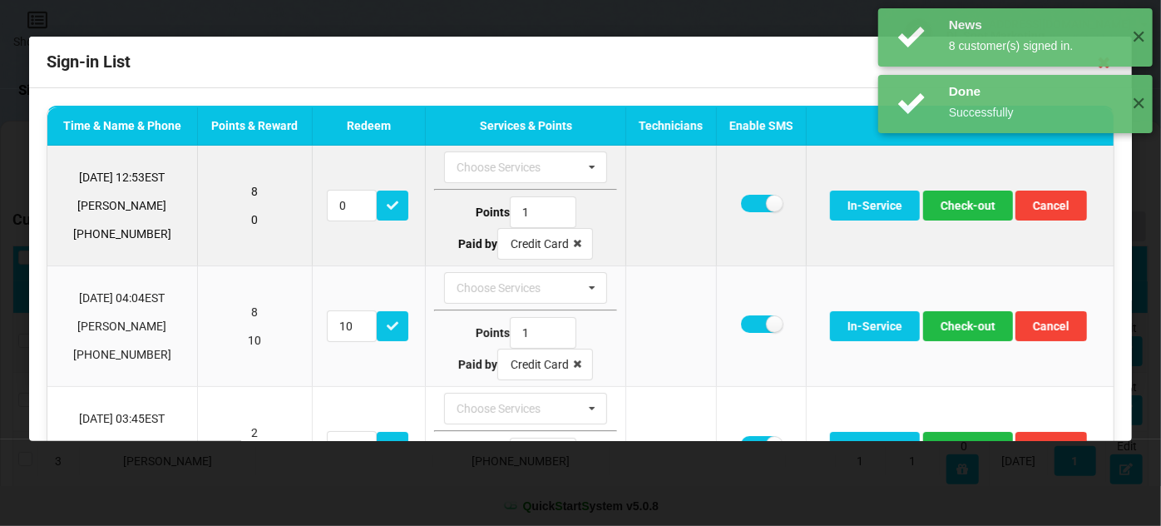
click at [730, 198] on td at bounding box center [760, 206] width 90 height 120
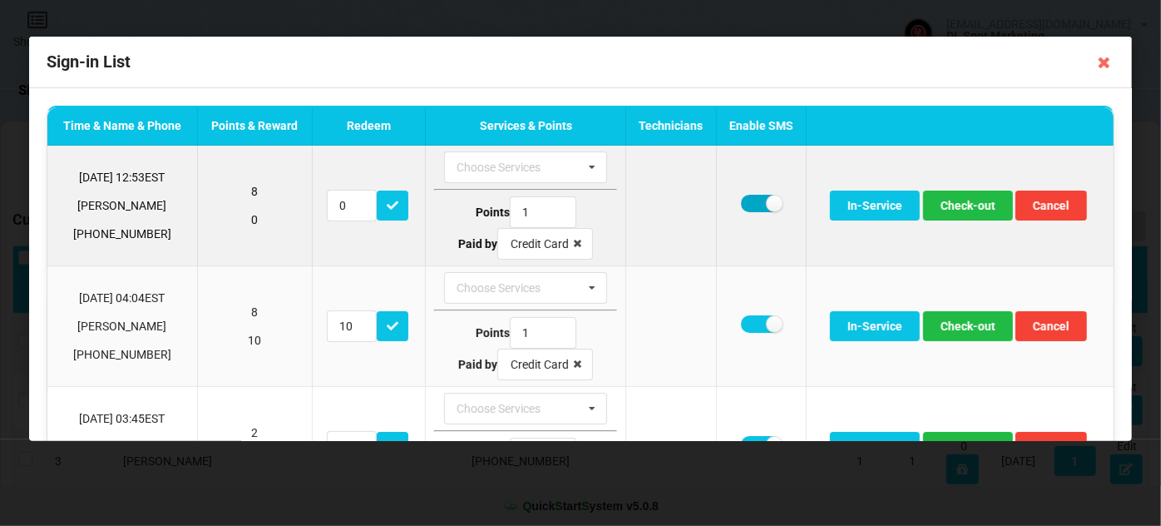
click at [756, 202] on label at bounding box center [761, 203] width 41 height 17
click at [746, 206] on label at bounding box center [761, 203] width 41 height 17
checkbox input "true"
click at [961, 208] on button "Check-out" at bounding box center [968, 205] width 90 height 30
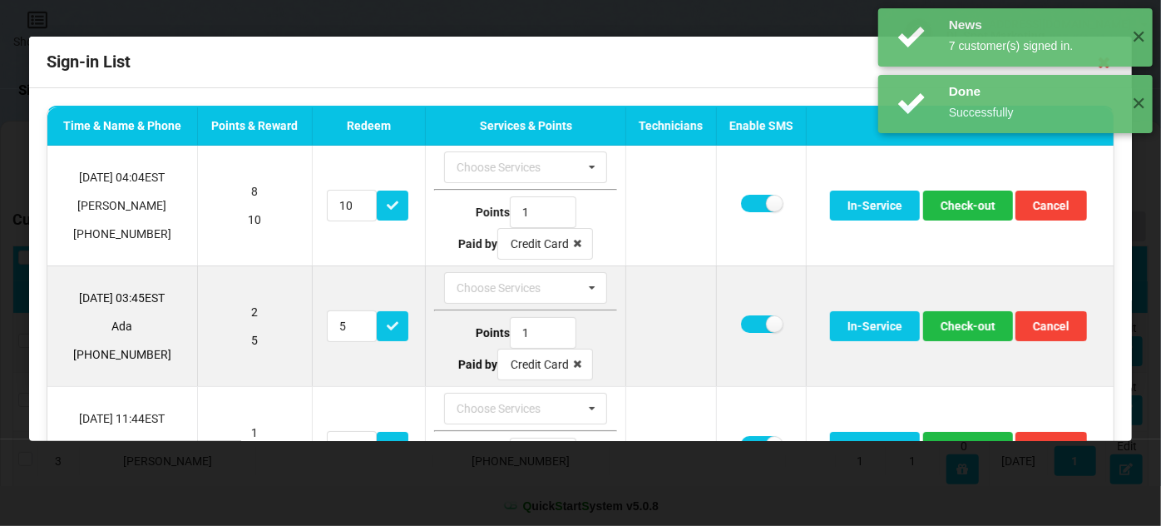
scroll to position [101, 0]
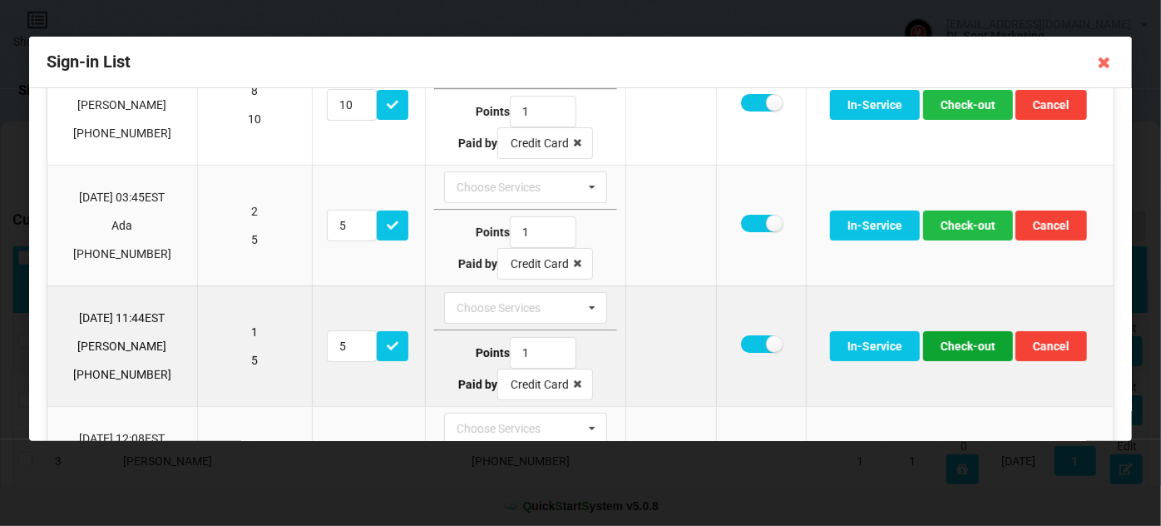
click at [958, 343] on button "Check-out" at bounding box center [968, 346] width 90 height 30
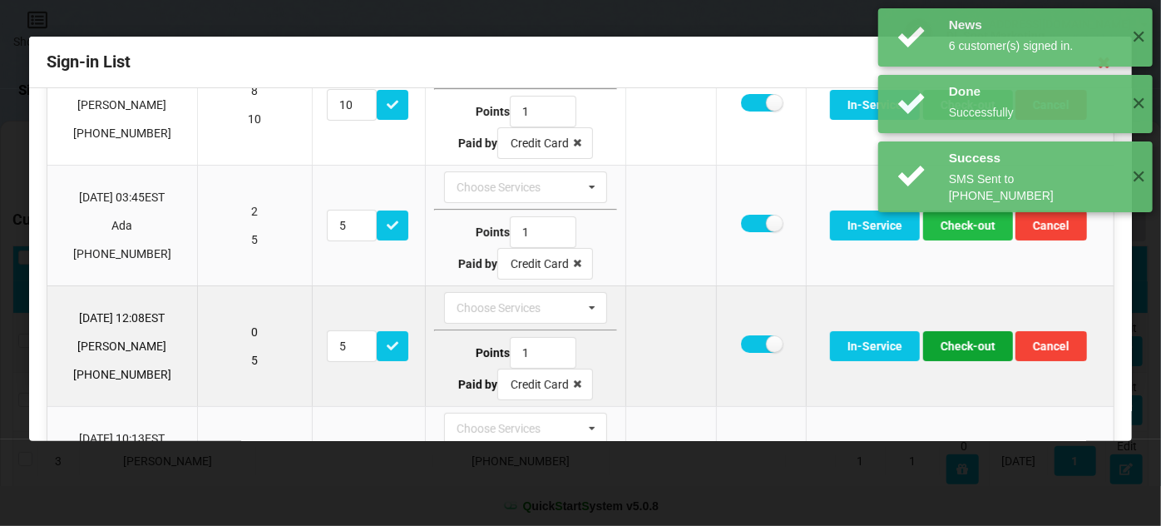
click at [958, 347] on button "Check-out" at bounding box center [968, 346] width 90 height 30
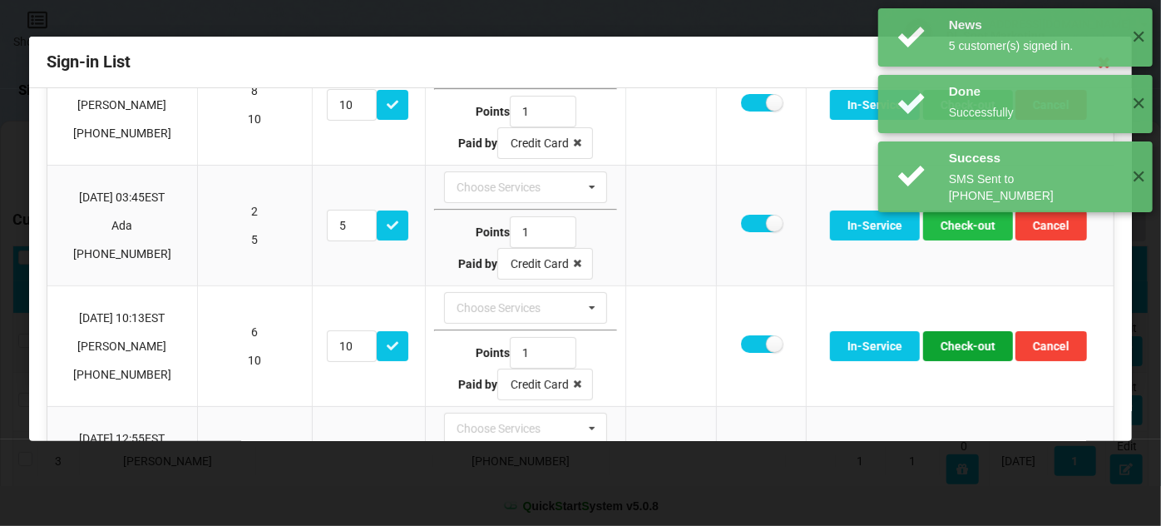
click at [958, 347] on button "Check-out" at bounding box center [968, 346] width 90 height 30
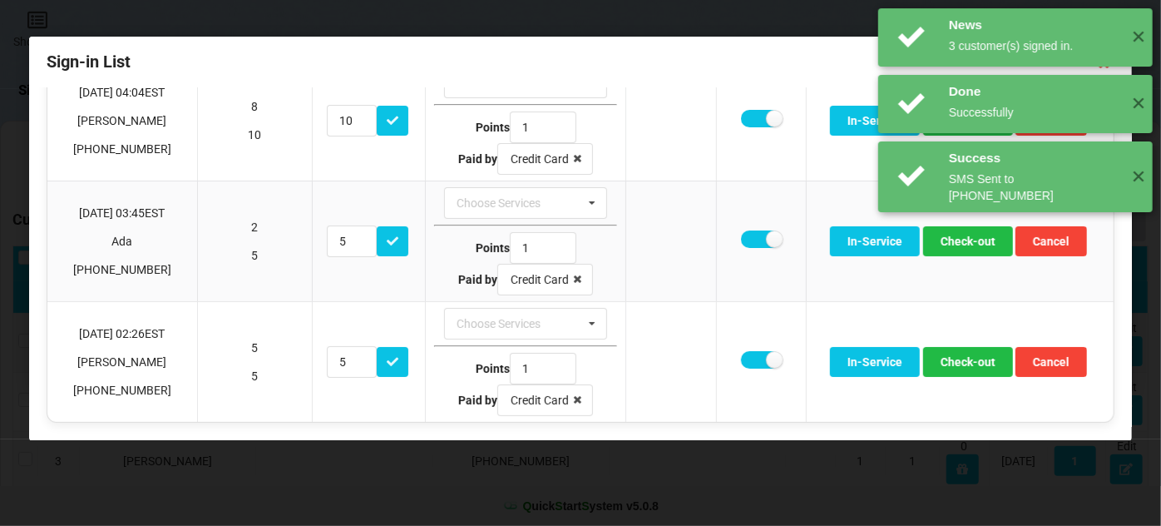
scroll to position [81, 0]
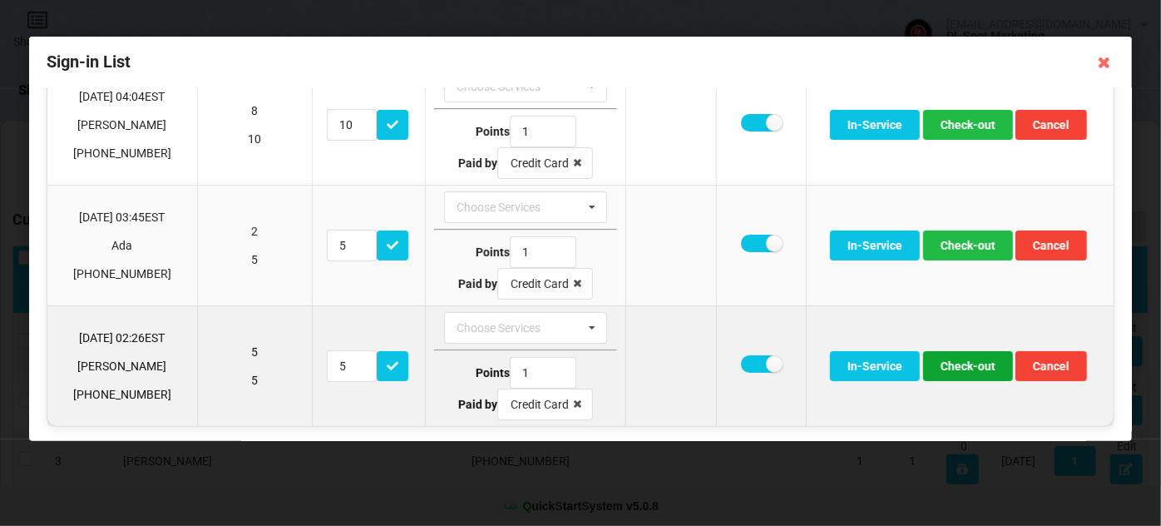
click at [965, 365] on button "Check-out" at bounding box center [968, 366] width 90 height 30
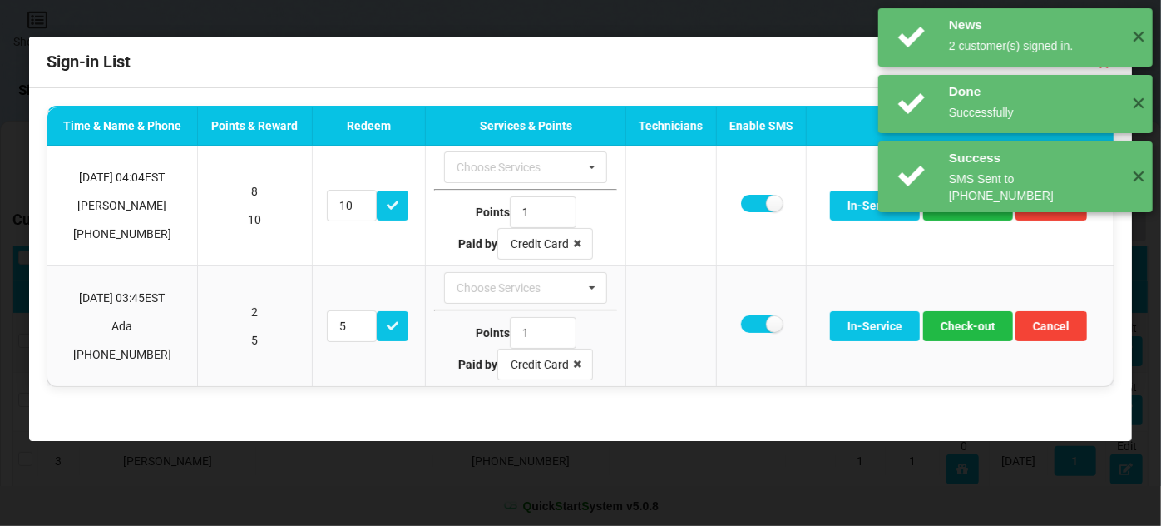
scroll to position [0, 0]
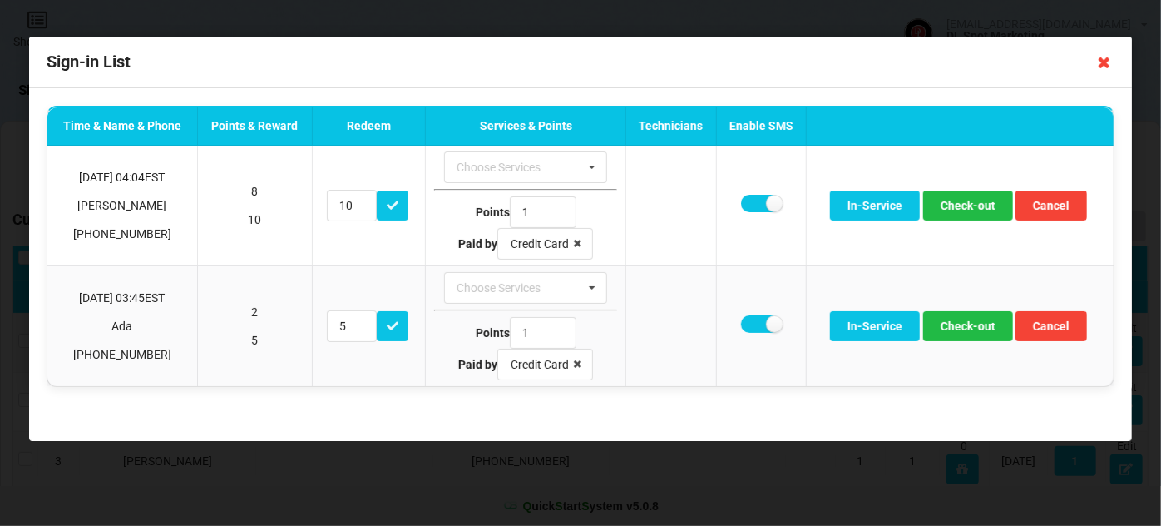
click at [1105, 62] on icon at bounding box center [1104, 62] width 27 height 27
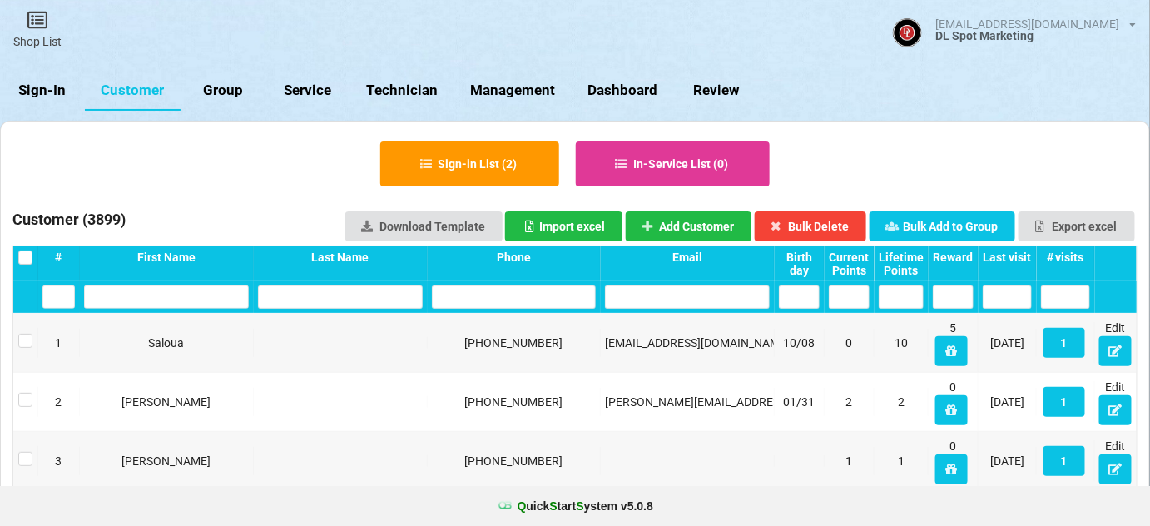
click at [51, 91] on link "Sign-In" at bounding box center [42, 91] width 85 height 40
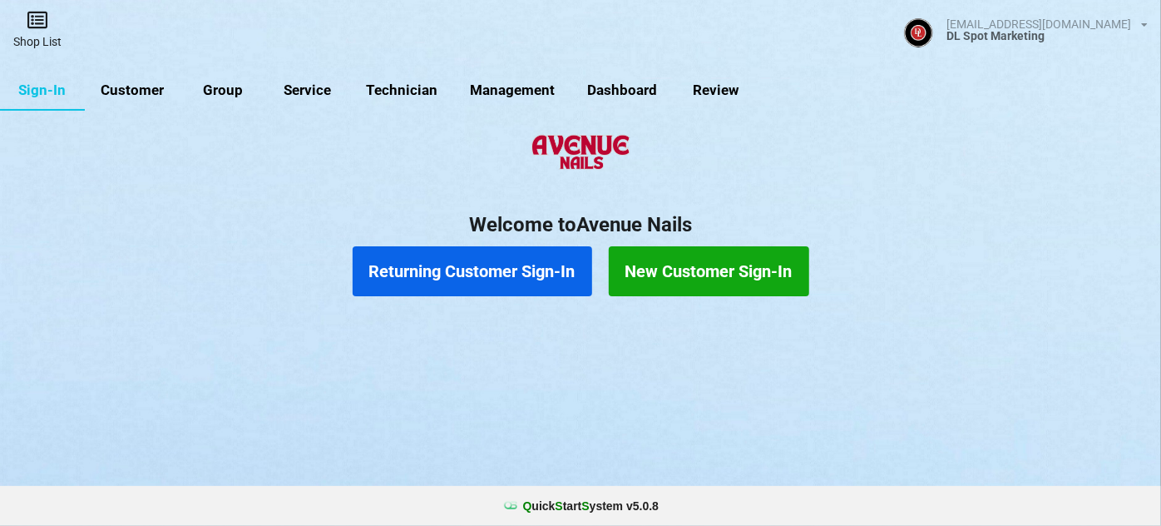
click at [37, 32] on link "Shop List" at bounding box center [37, 29] width 75 height 59
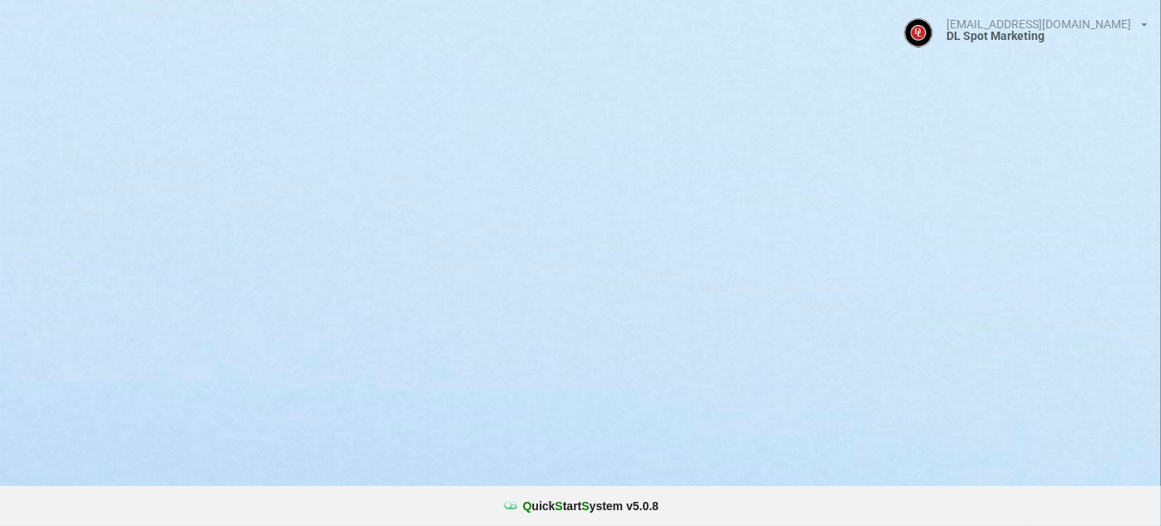
select select "25"
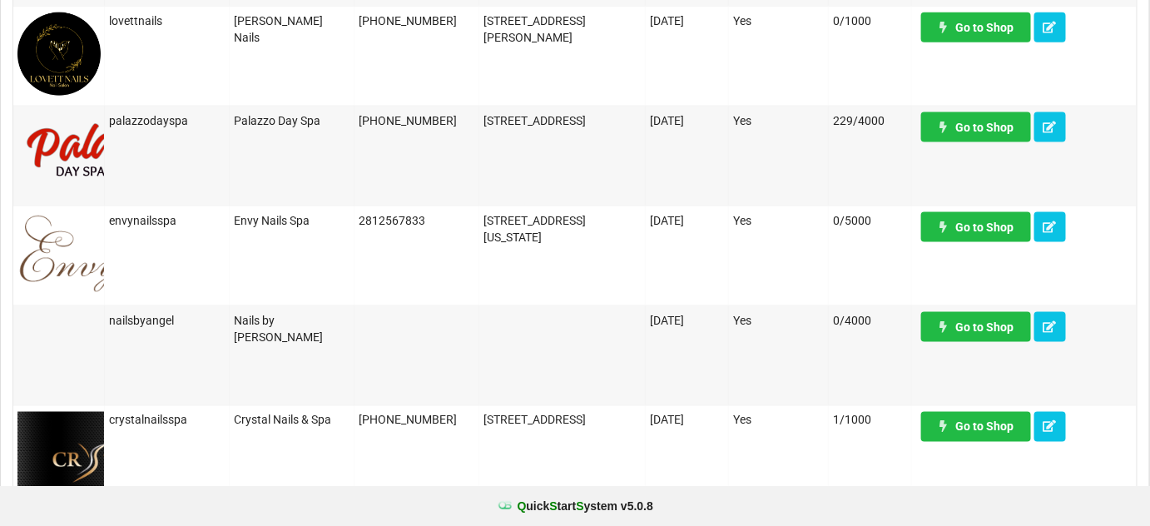
scroll to position [806, 0]
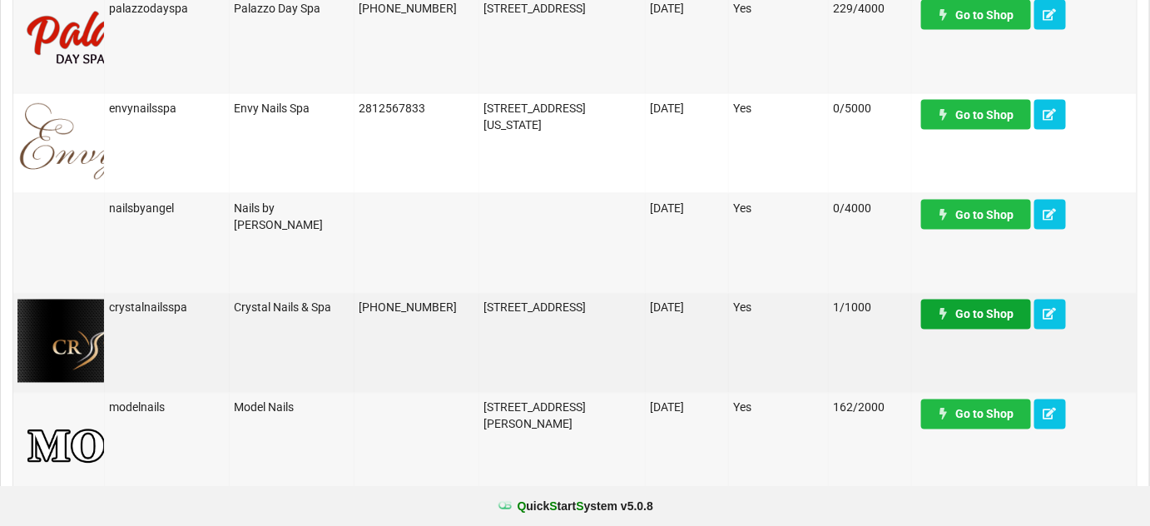
click at [980, 316] on link "Go to Shop" at bounding box center [976, 314] width 110 height 30
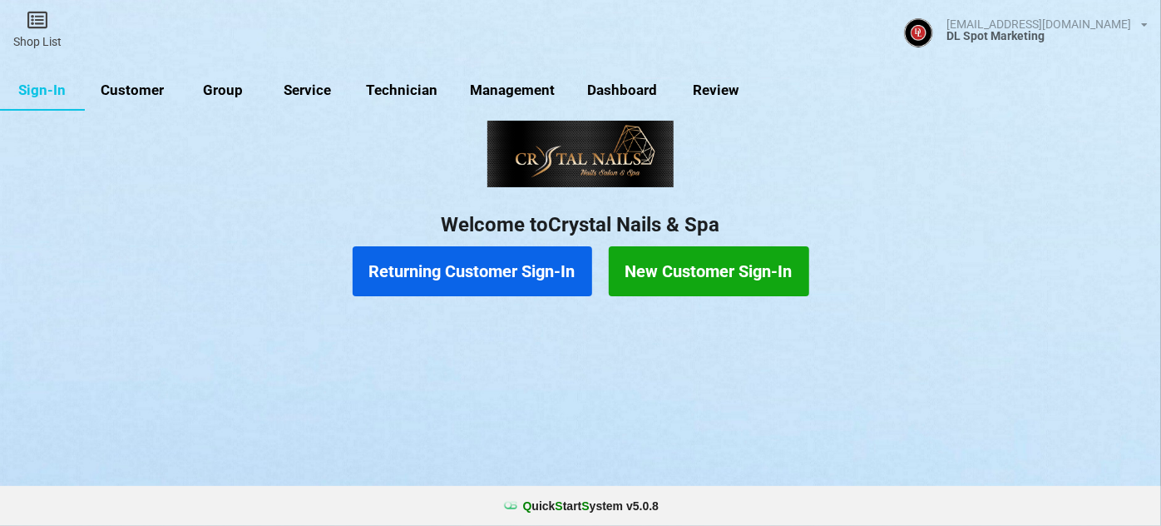
click at [146, 91] on link "Customer" at bounding box center [133, 91] width 96 height 40
select select "25"
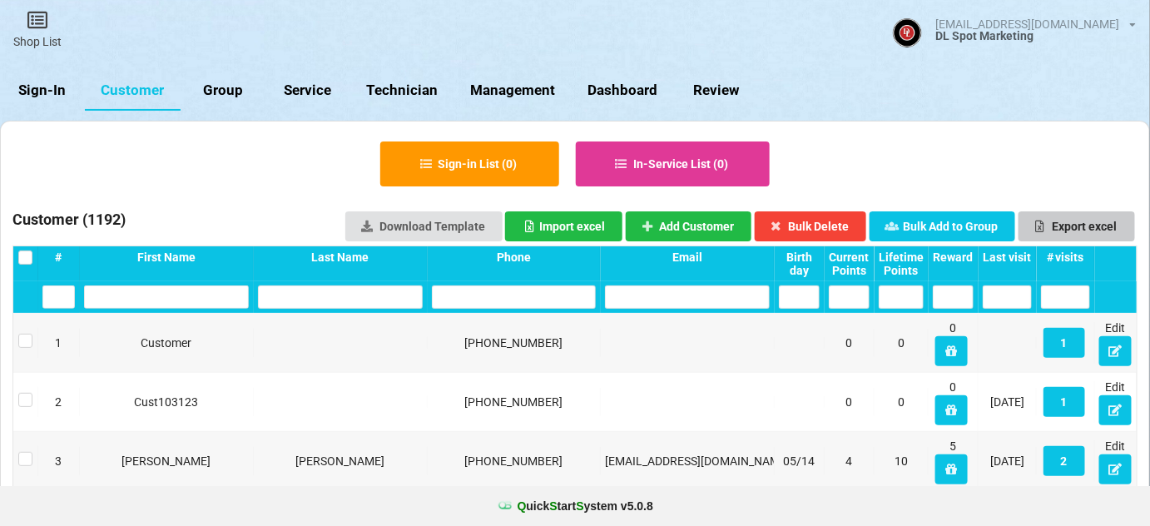
click at [1085, 223] on button "Export excel" at bounding box center [1076, 226] width 116 height 30
